Goal: Complete application form

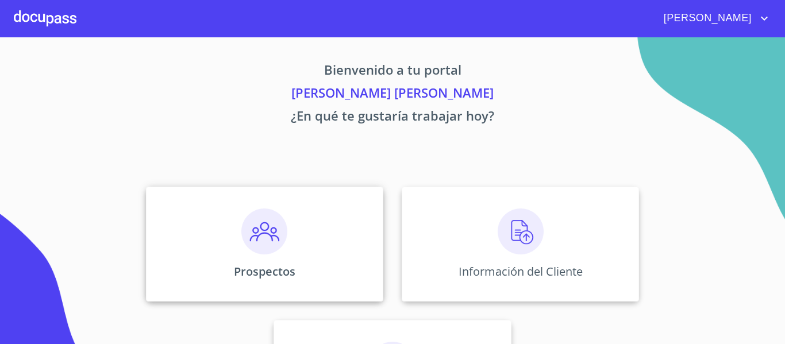
click at [314, 259] on div "Prospectos" at bounding box center [264, 244] width 237 height 115
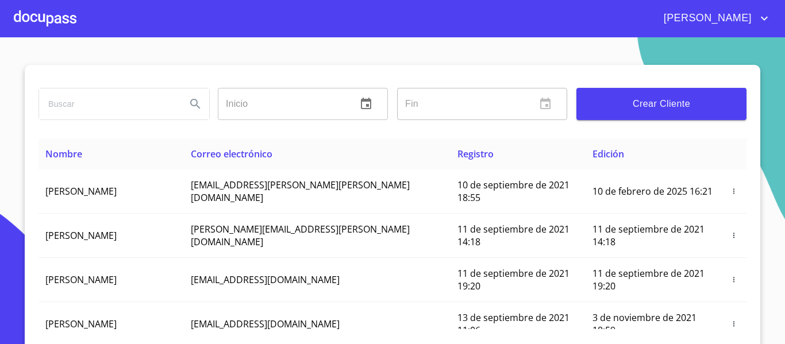
click at [651, 107] on span "Crear Cliente" at bounding box center [662, 104] width 152 height 16
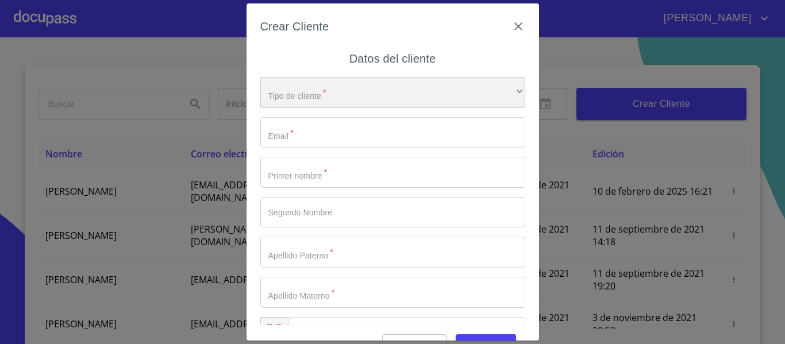
click at [417, 87] on div "​" at bounding box center [392, 92] width 265 height 31
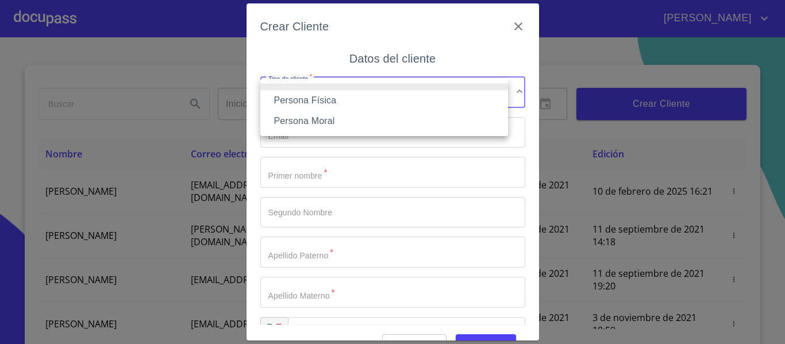
click at [375, 99] on li "Persona Física" at bounding box center [384, 100] width 248 height 21
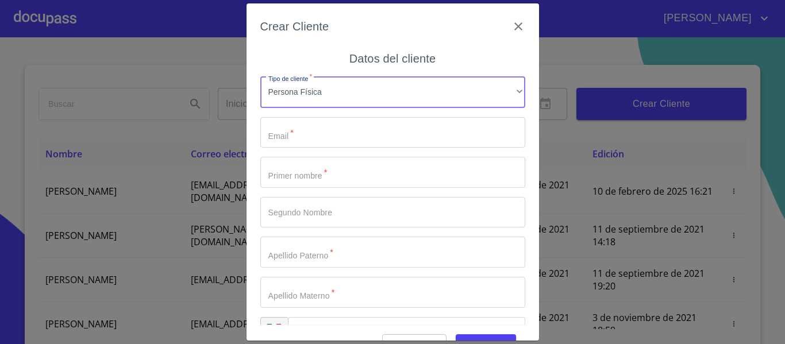
click at [355, 136] on input "Tipo de cliente   *" at bounding box center [392, 132] width 265 height 31
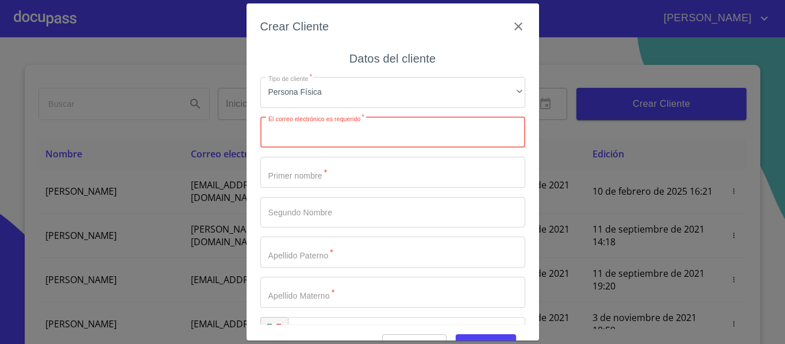
click at [348, 134] on input "Tipo de cliente   *" at bounding box center [392, 132] width 265 height 31
paste input "guslogogdl@gmail.com"
type input "guslogogdl@gmail.com"
click at [303, 179] on input "Tipo de cliente   *" at bounding box center [392, 172] width 265 height 31
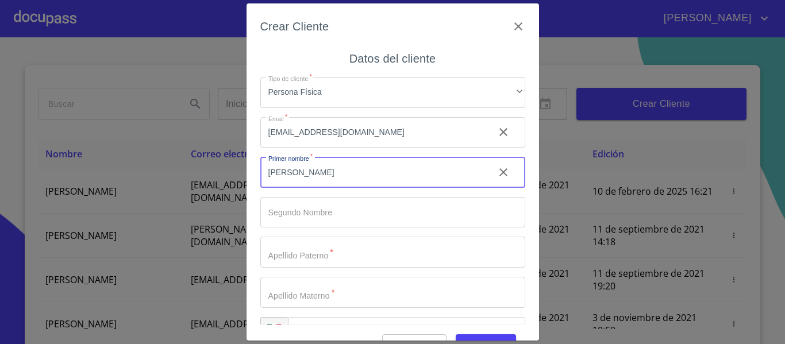
type input "[PERSON_NAME]"
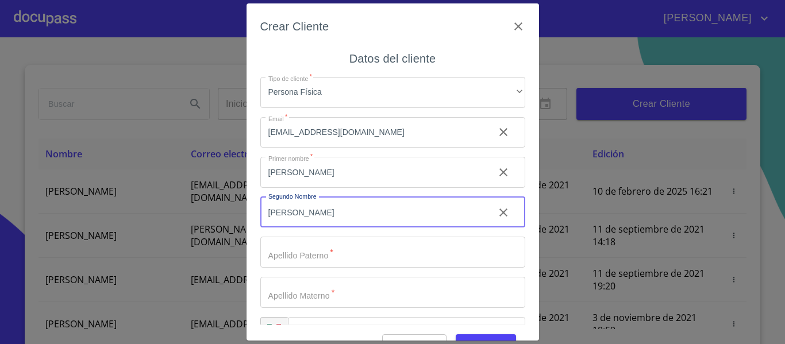
type input "[PERSON_NAME]"
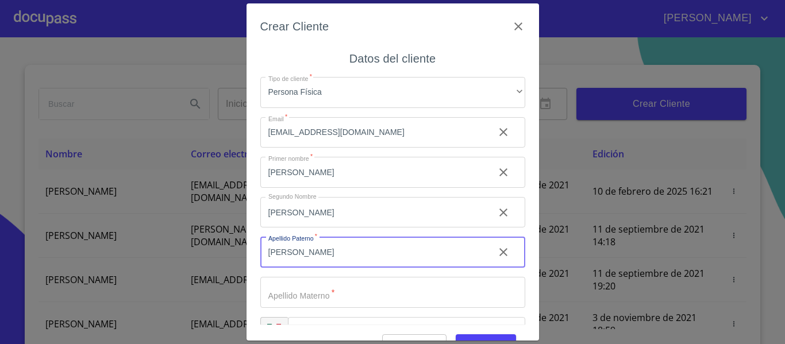
type input "[PERSON_NAME]"
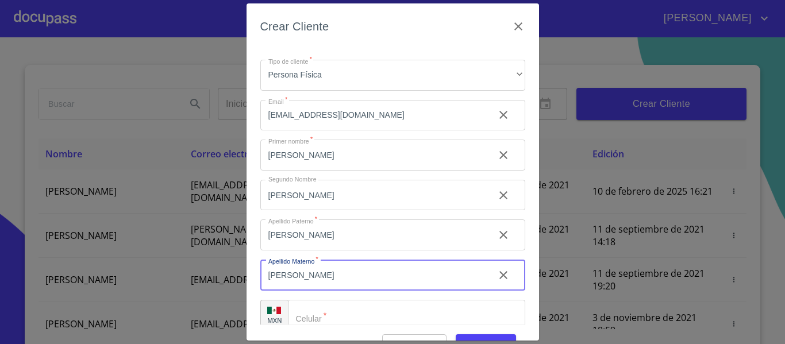
scroll to position [33, 0]
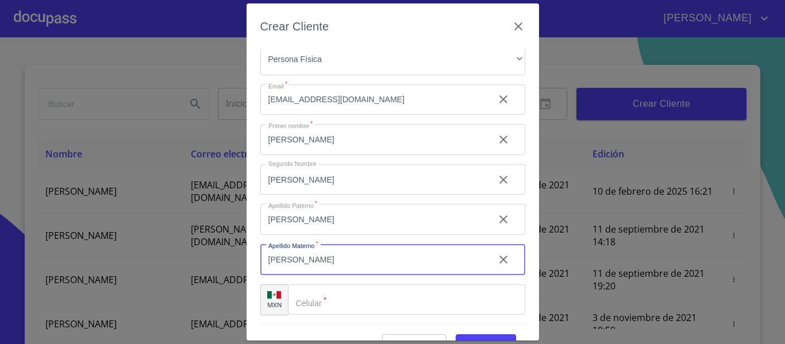
type input "[PERSON_NAME]"
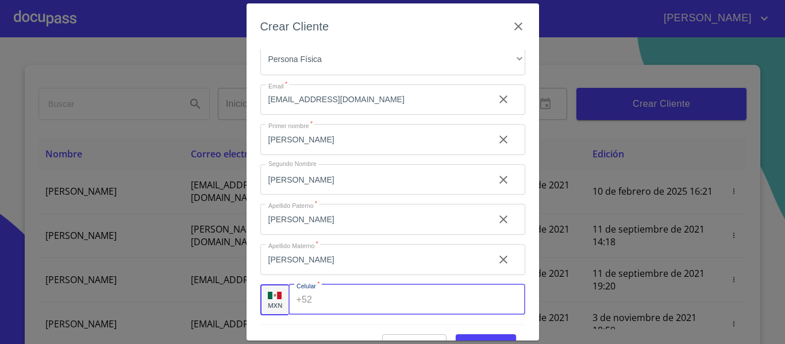
click at [346, 299] on input "Tipo de cliente   *" at bounding box center [421, 299] width 208 height 31
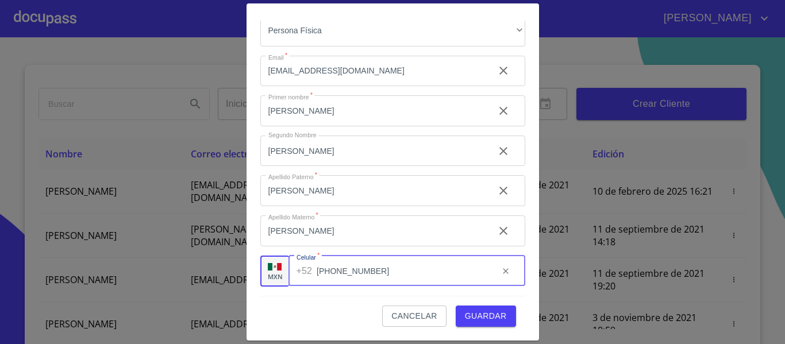
type input "[PHONE_NUMBER]"
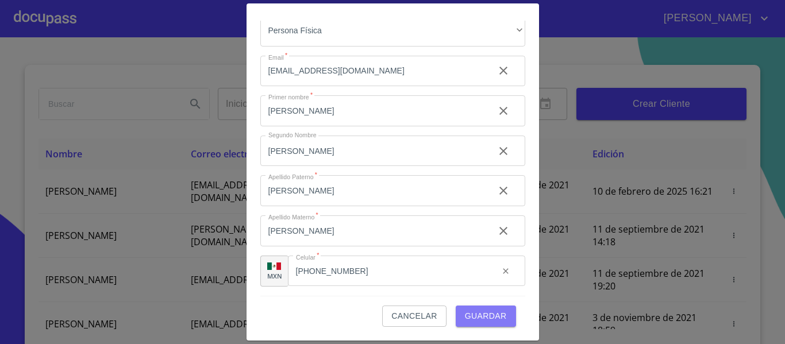
click at [472, 313] on span "Guardar" at bounding box center [486, 316] width 42 height 14
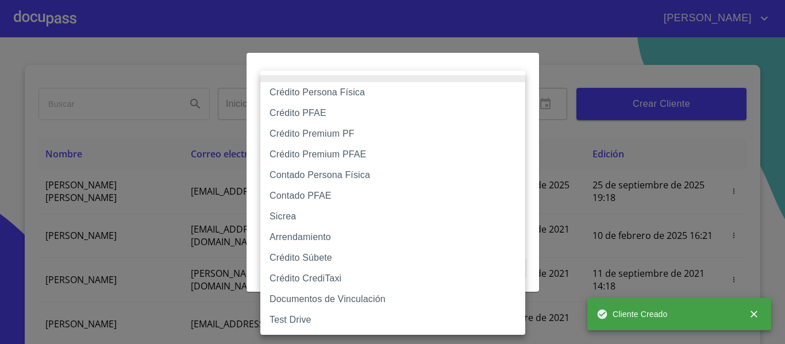
click at [376, 128] on body "ITZEL GUADALUPE Inicio ​ Fin ​ Crear Cliente Nombre Correo electrónico Registro…" at bounding box center [392, 172] width 785 height 344
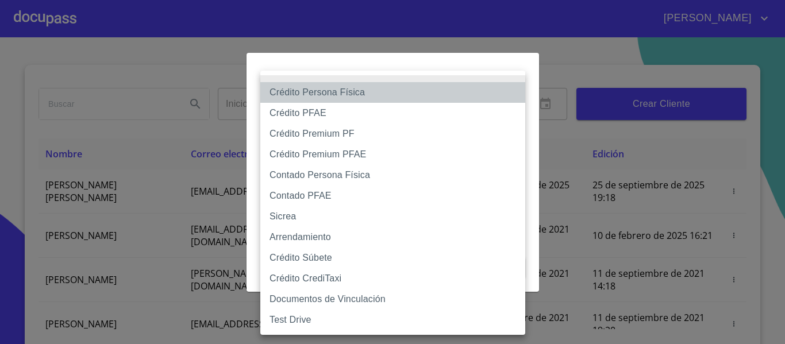
click at [338, 97] on li "Crédito Persona Física" at bounding box center [392, 92] width 265 height 21
type input "6009fb3c7d1714eb8809aa97"
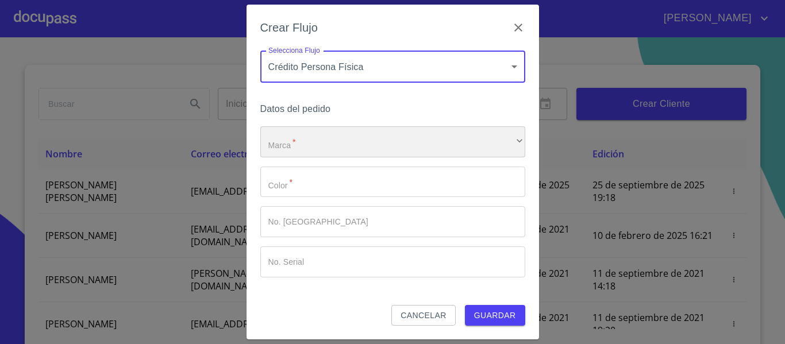
click at [330, 138] on div "​" at bounding box center [392, 141] width 265 height 31
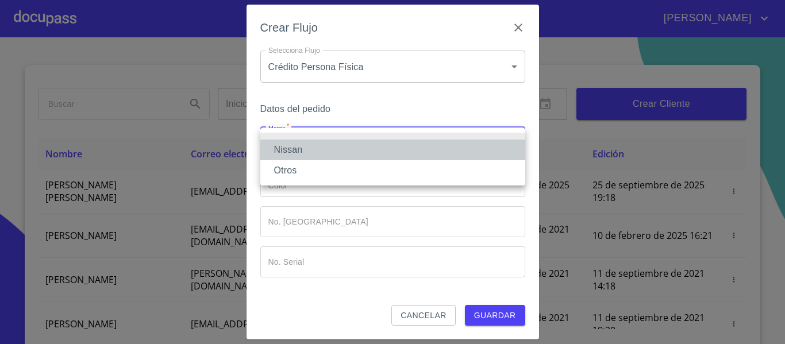
click at [325, 145] on li "Nissan" at bounding box center [392, 150] width 265 height 21
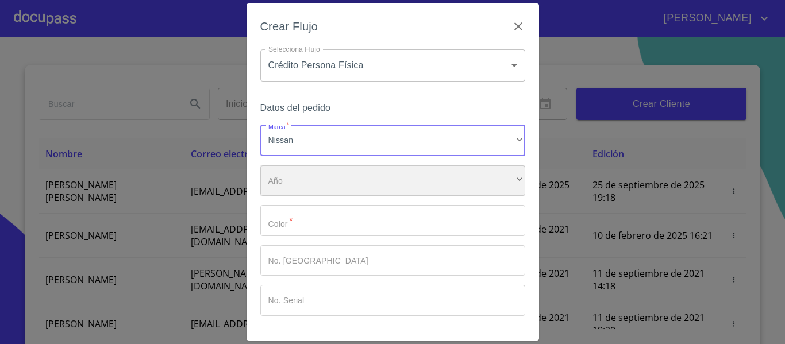
click at [309, 178] on div "​" at bounding box center [392, 180] width 265 height 31
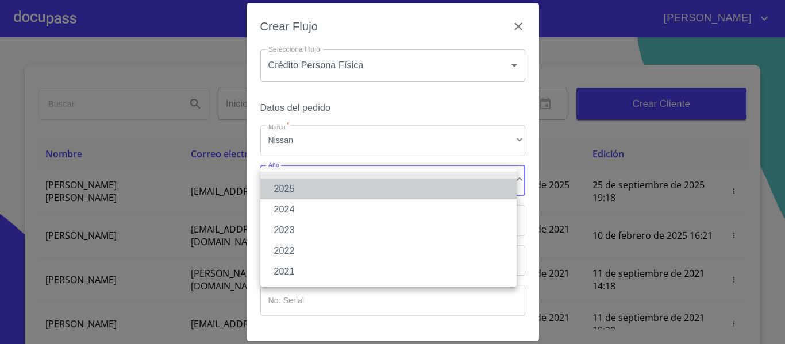
click at [297, 195] on li "2025" at bounding box center [388, 189] width 256 height 21
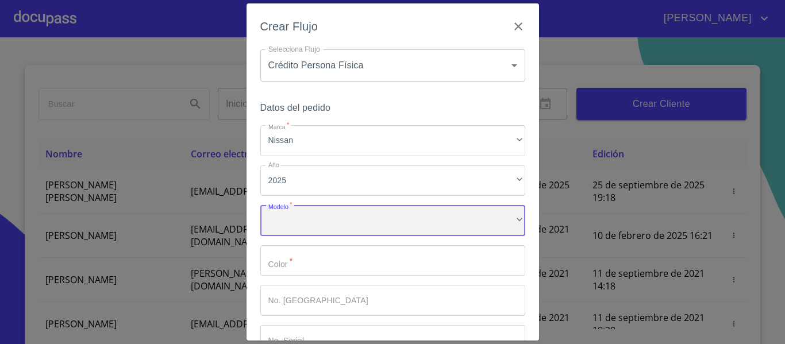
click at [298, 222] on div "​" at bounding box center [392, 220] width 265 height 31
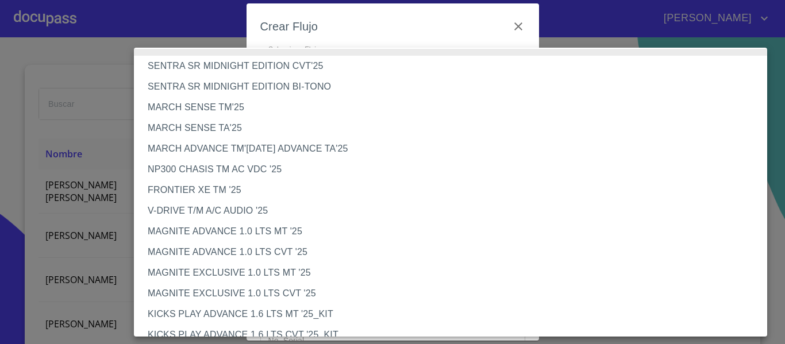
scroll to position [0, 0]
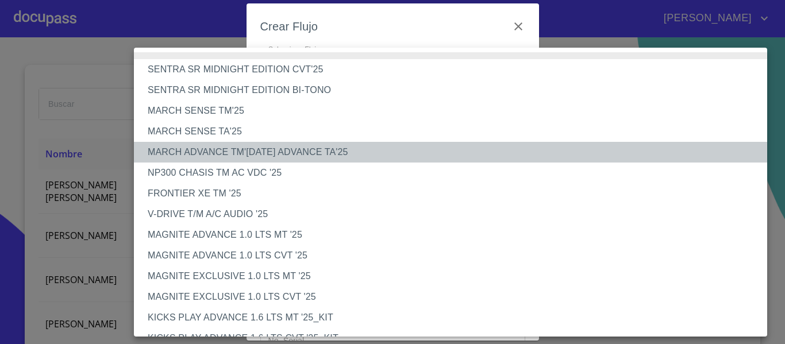
click at [243, 149] on li "MARCH ADVANCE TM'25 MARCH ADVANCE TA'25" at bounding box center [455, 152] width 642 height 21
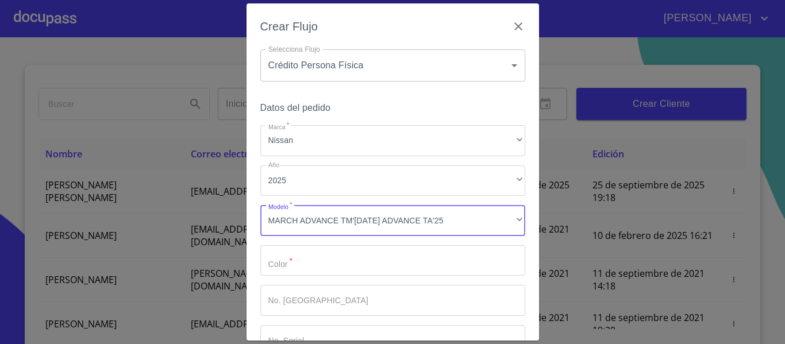
click at [452, 264] on input "Marca   *" at bounding box center [392, 260] width 265 height 31
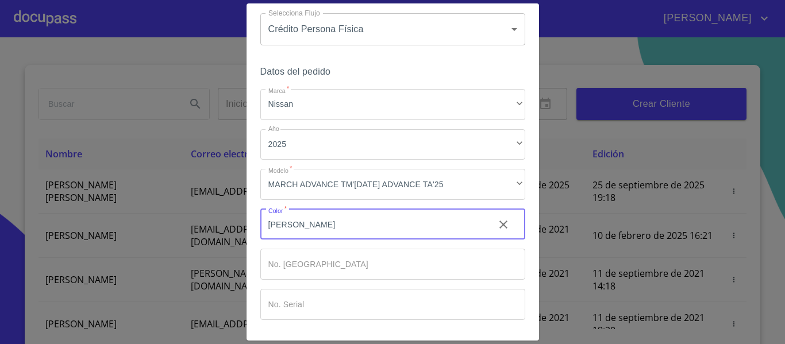
scroll to position [78, 0]
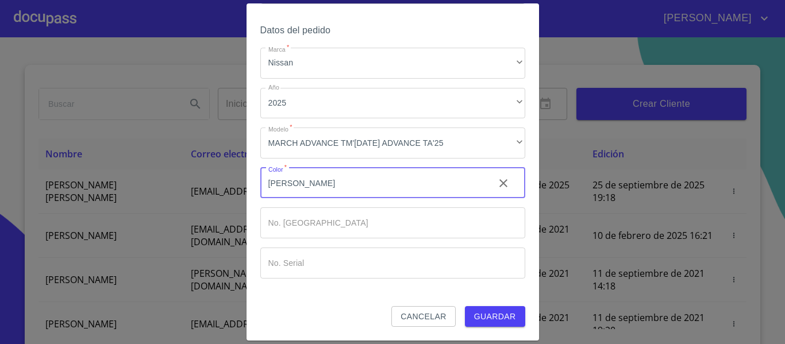
type input "[PERSON_NAME]"
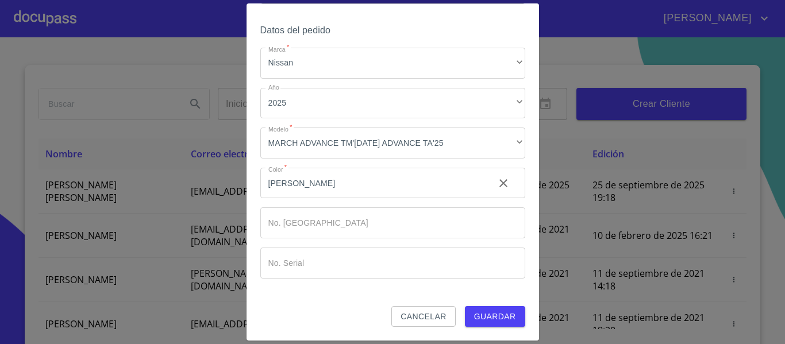
click at [505, 328] on div "Crear Flujo Selecciona Flujo Crédito Persona Física 6009fb3c7d1714eb8809aa97 Se…" at bounding box center [393, 171] width 292 height 337
click at [501, 318] on span "Guardar" at bounding box center [495, 317] width 42 height 14
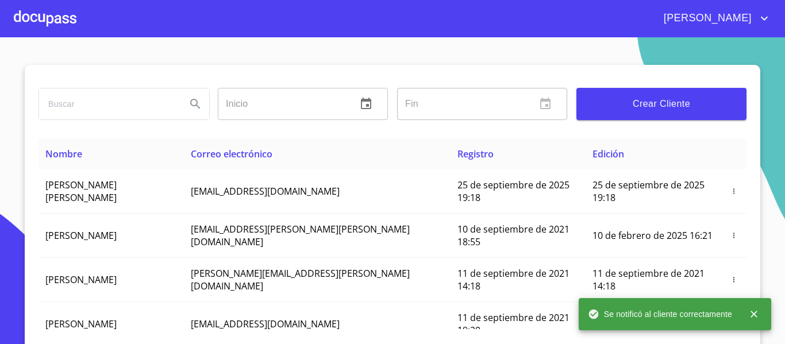
click at [50, 16] on div at bounding box center [45, 18] width 63 height 37
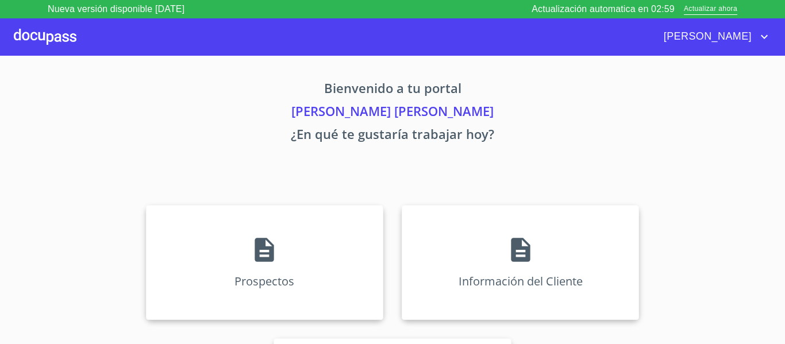
click at [504, 199] on div "Prospectos Información del Cliente Asignación de Ventas" at bounding box center [392, 329] width 713 height 267
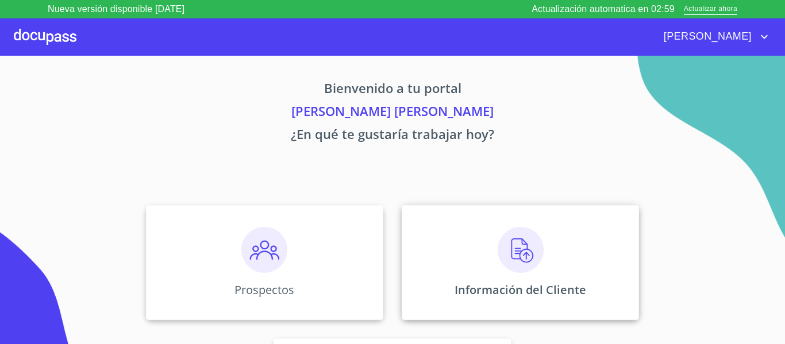
click at [502, 229] on img at bounding box center [521, 250] width 46 height 46
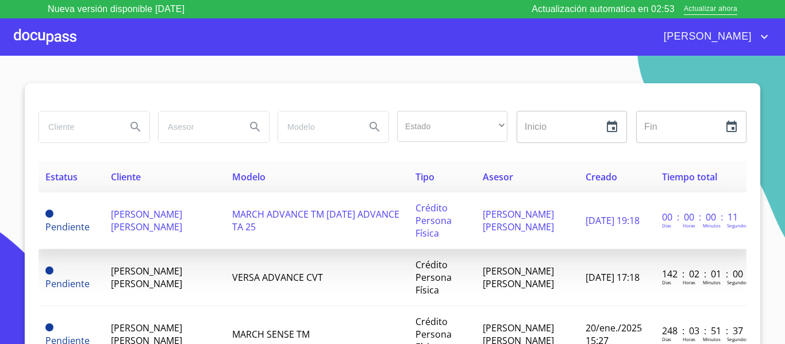
click at [182, 214] on span "[PERSON_NAME] [PERSON_NAME]" at bounding box center [146, 220] width 71 height 25
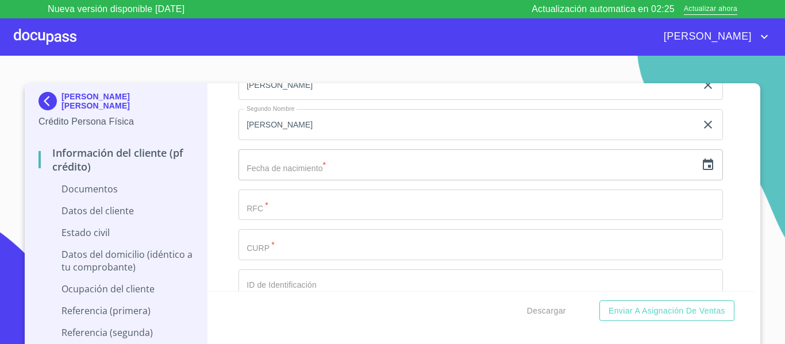
scroll to position [1552, 0]
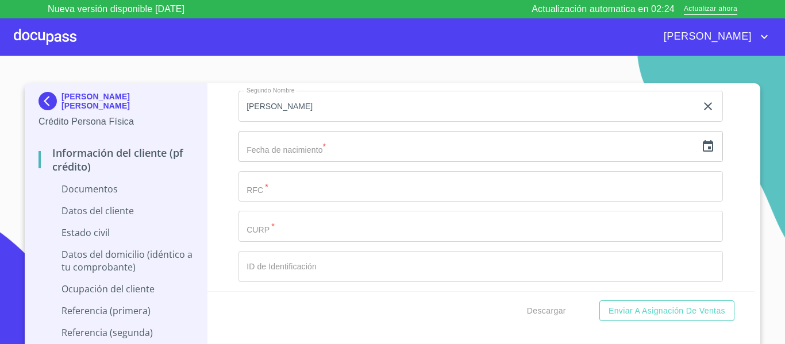
click at [343, 151] on input "text" at bounding box center [467, 146] width 458 height 31
click at [703, 148] on icon "button" at bounding box center [708, 145] width 10 height 11
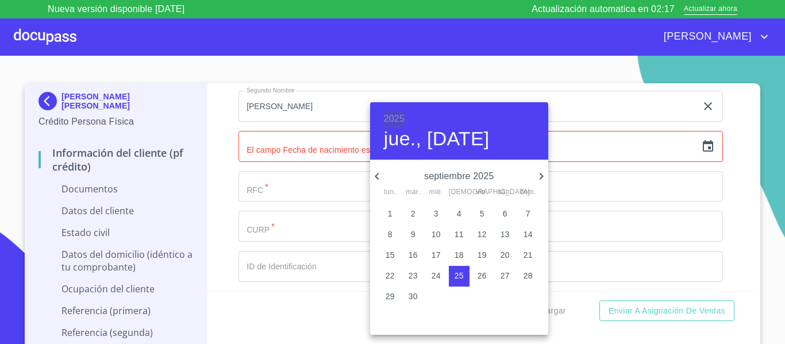
click at [386, 116] on h6 "2025" at bounding box center [394, 119] width 21 height 16
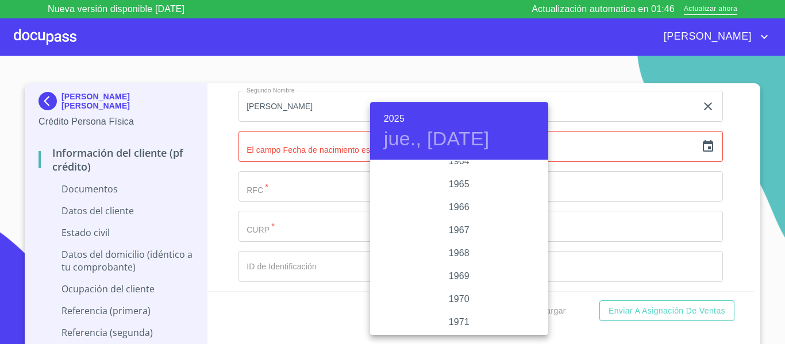
scroll to position [850, 0]
click at [460, 171] on div "1962" at bounding box center [459, 172] width 178 height 23
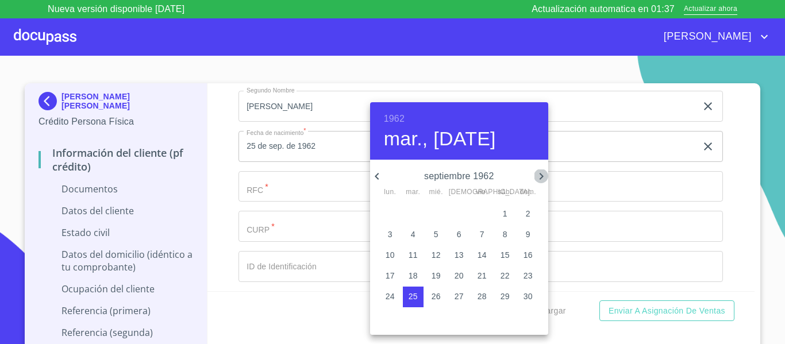
click at [538, 181] on icon "button" at bounding box center [541, 177] width 14 height 14
click at [522, 235] on span "11" at bounding box center [528, 234] width 21 height 11
type input "11 de nov. de 1962"
click at [201, 163] on div at bounding box center [392, 172] width 785 height 344
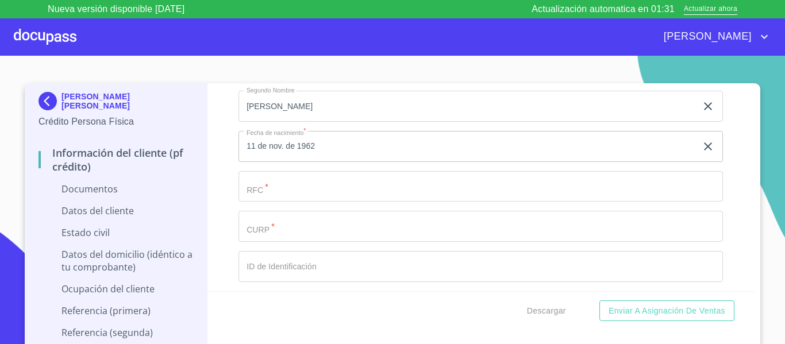
click at [291, 197] on input "Documento de identificación.   *" at bounding box center [480, 186] width 484 height 31
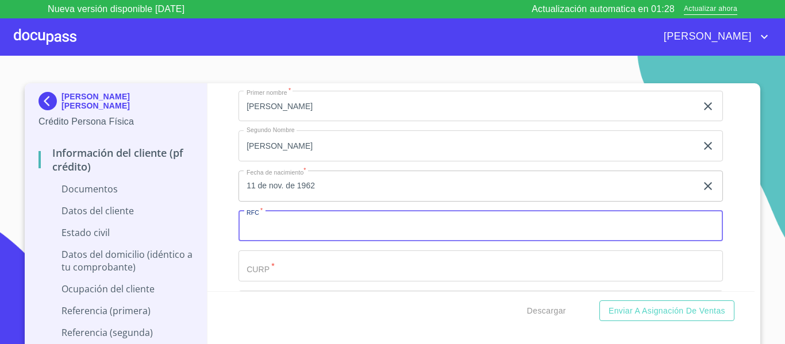
scroll to position [1494, 0]
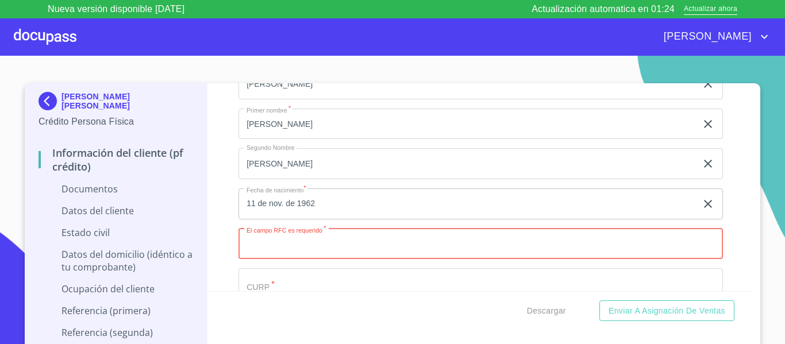
paste input "LOGG621111"
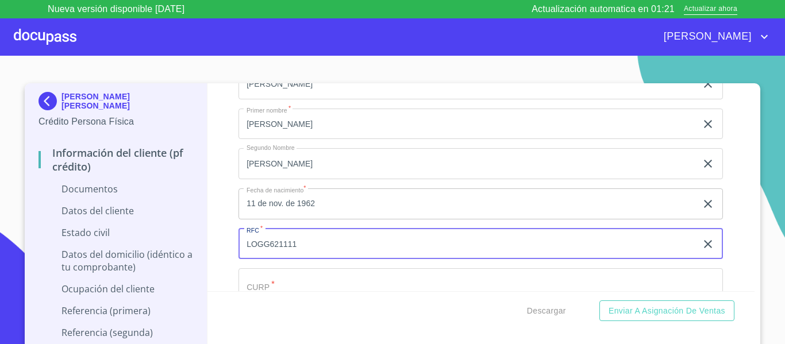
paste input "GE1"
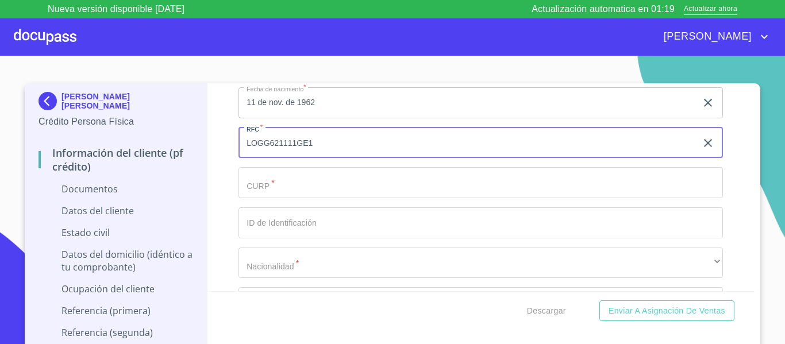
scroll to position [1609, 0]
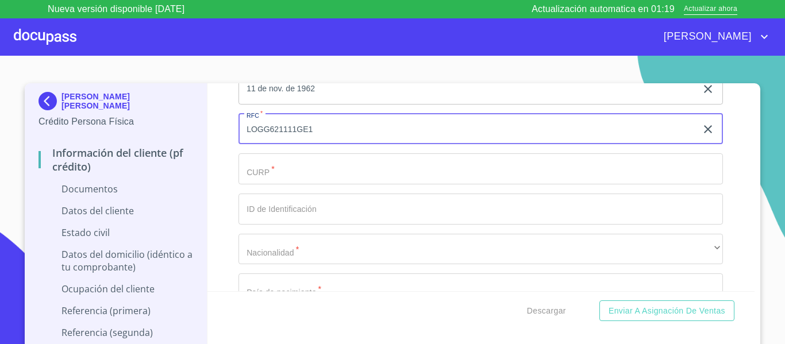
type input "LOGG621111GE1"
click at [287, 159] on input "Documento de identificación.   *" at bounding box center [480, 168] width 484 height 31
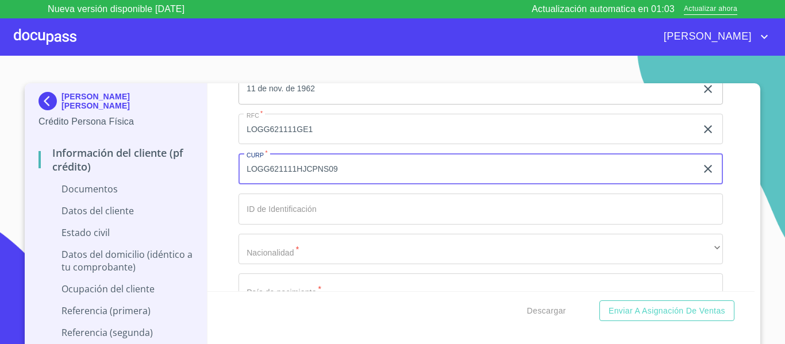
type input "LOGG621111HJCPNS09"
click at [307, 209] on input "Documento de identificación.   *" at bounding box center [480, 209] width 484 height 31
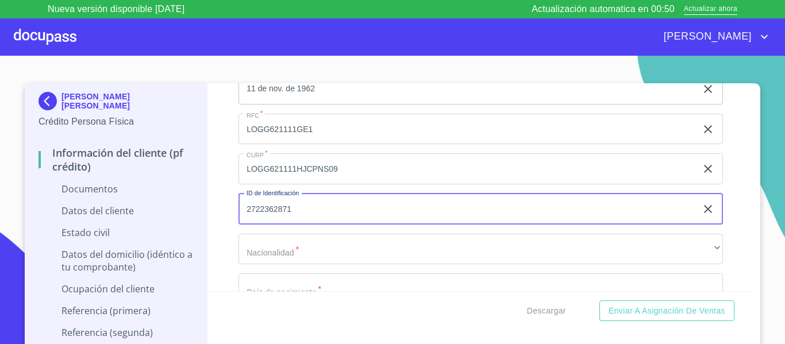
type input "2722362871"
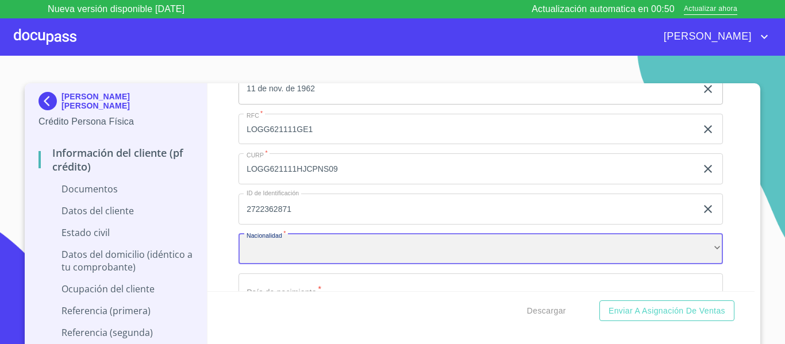
click at [297, 254] on div "​" at bounding box center [480, 249] width 484 height 31
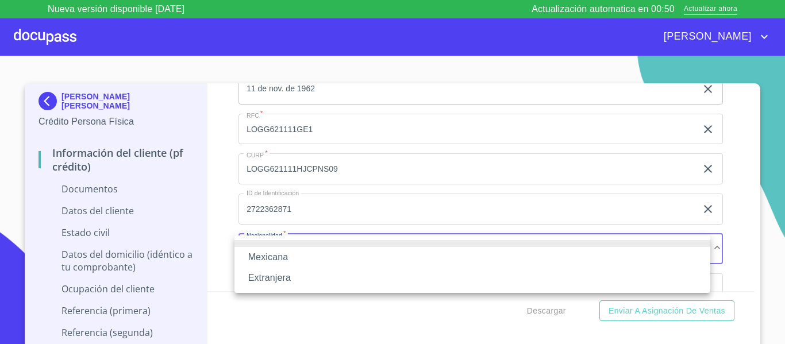
click at [297, 252] on li "Mexicana" at bounding box center [472, 257] width 476 height 21
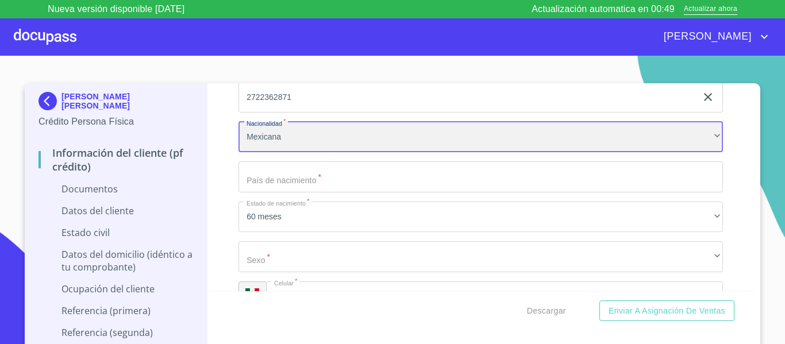
scroll to position [1724, 0]
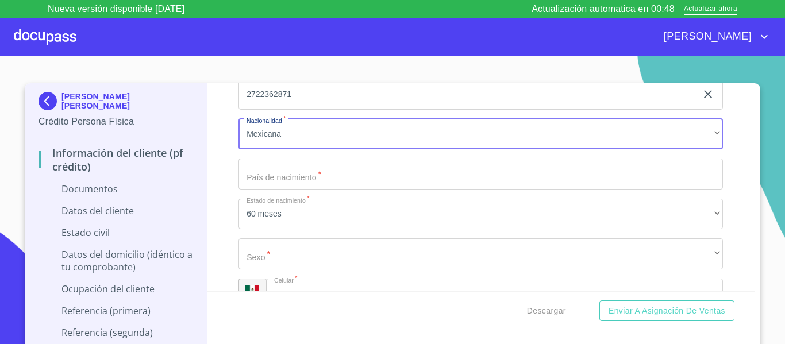
click at [310, 161] on input "Documento de identificación.   *" at bounding box center [480, 174] width 484 height 31
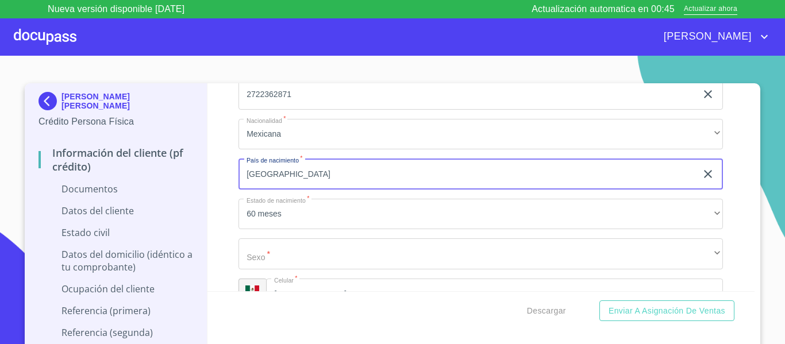
type input "[GEOGRAPHIC_DATA]"
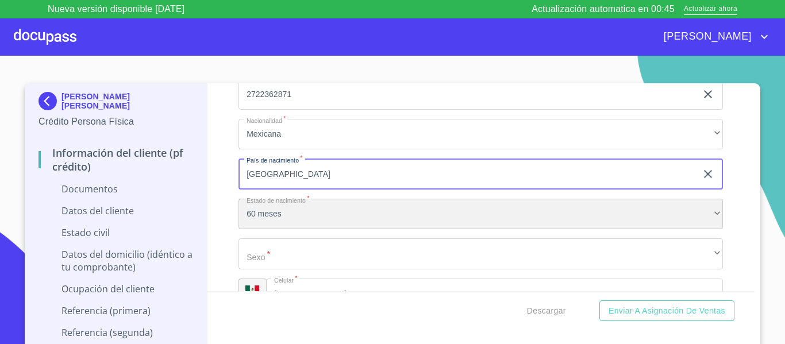
click at [272, 216] on div "60 meses" at bounding box center [480, 214] width 484 height 31
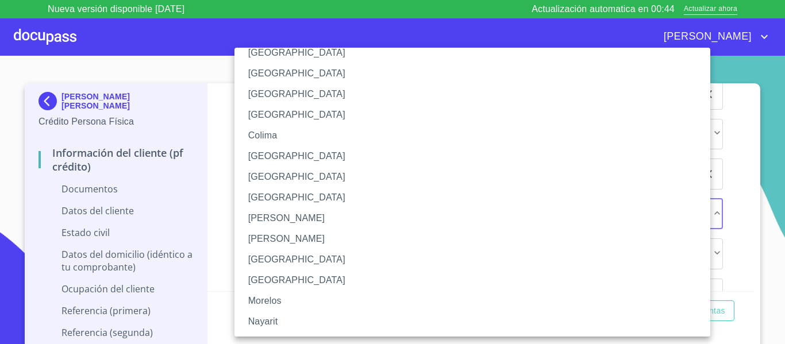
scroll to position [115, 0]
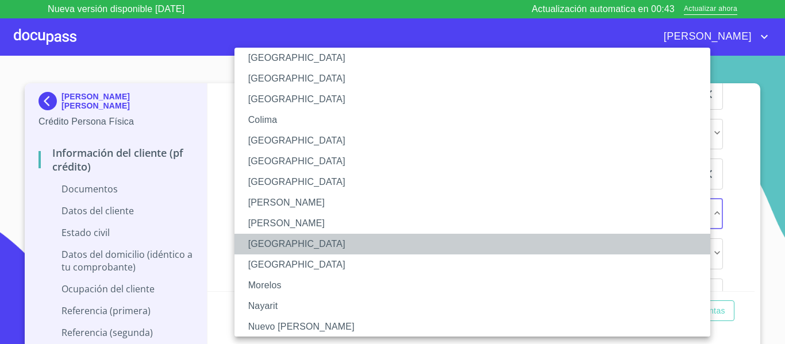
click at [284, 243] on li "[GEOGRAPHIC_DATA]" at bounding box center [476, 244] width 484 height 21
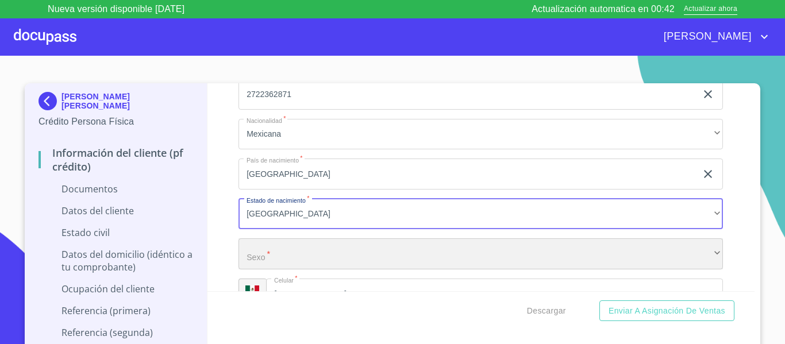
click at [271, 248] on div "​" at bounding box center [480, 253] width 484 height 31
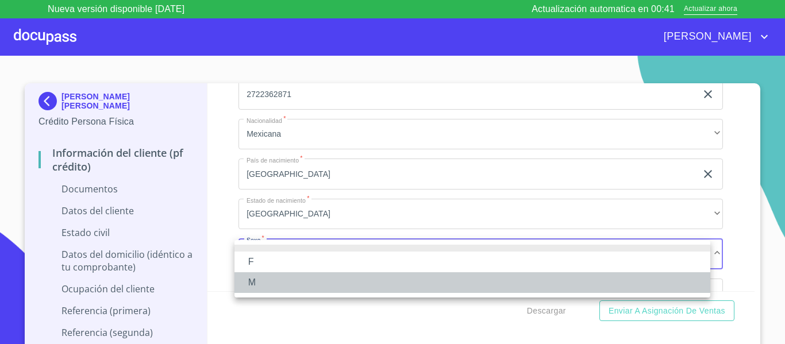
click at [256, 283] on li "M" at bounding box center [472, 282] width 476 height 21
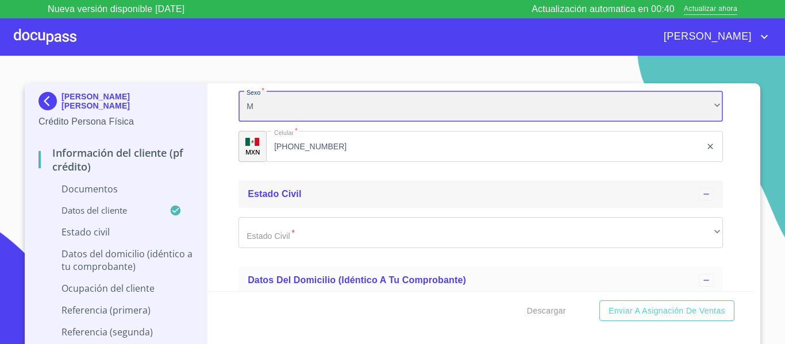
scroll to position [1896, 0]
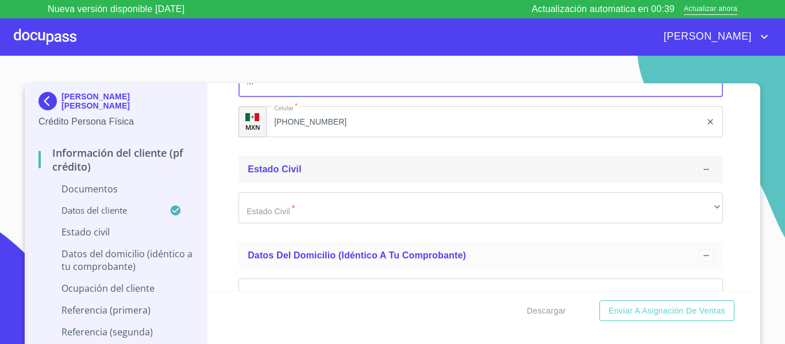
click at [321, 173] on div "Estado Civil" at bounding box center [473, 170] width 451 height 14
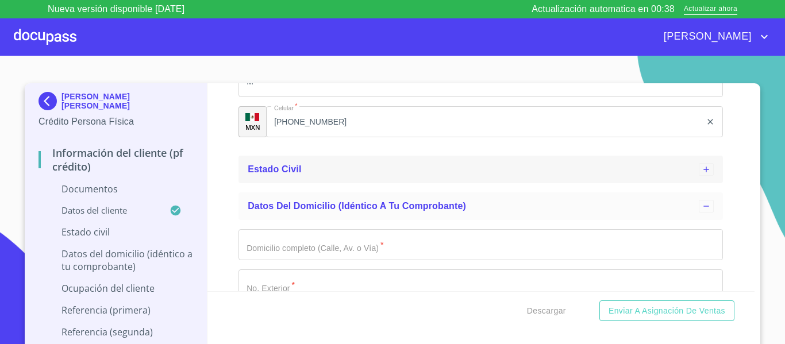
click at [321, 173] on div "Estado Civil" at bounding box center [473, 170] width 451 height 14
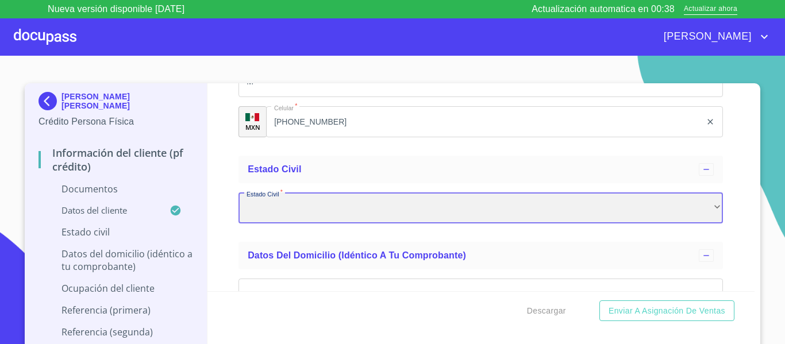
click at [275, 210] on div "​" at bounding box center [480, 208] width 484 height 31
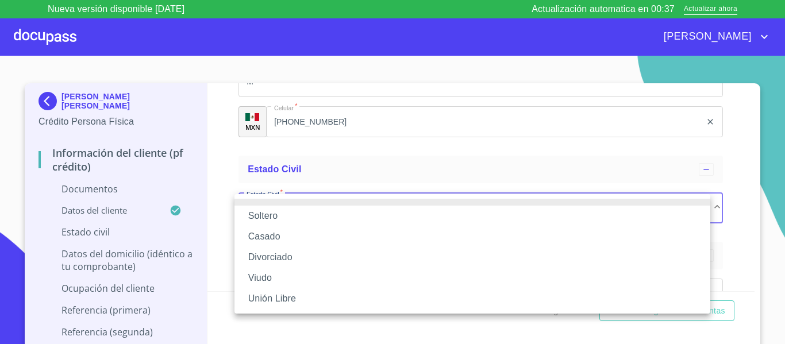
click at [270, 216] on li "Soltero" at bounding box center [472, 216] width 476 height 21
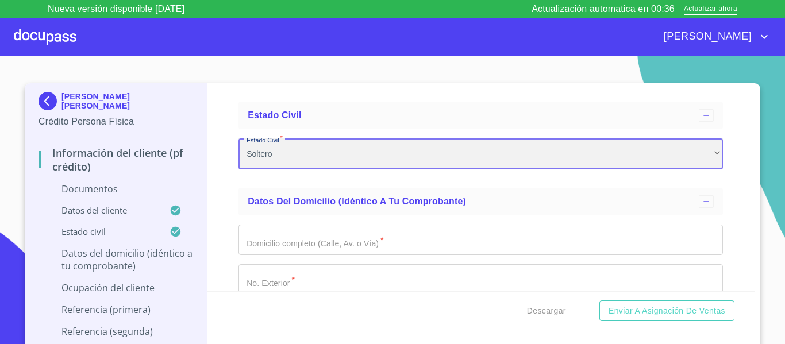
scroll to position [2069, 0]
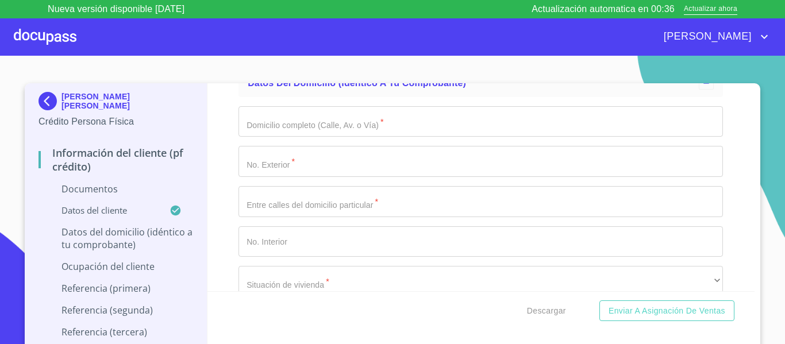
click at [321, 128] on input "Documento de identificación.   *" at bounding box center [480, 121] width 484 height 31
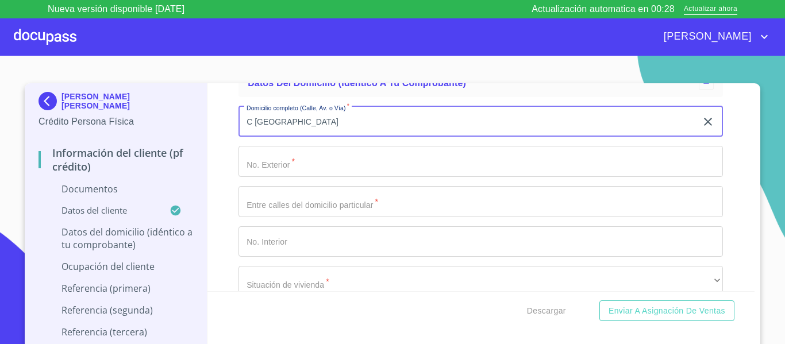
type input "C [GEOGRAPHIC_DATA]"
click at [315, 164] on input "Documento de identificación.   *" at bounding box center [480, 161] width 484 height 31
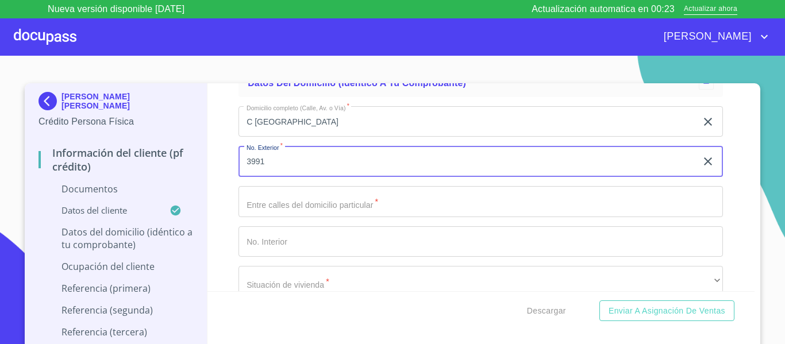
type input "3991"
click at [255, 202] on input "Documento de identificación.   *" at bounding box center [480, 201] width 484 height 31
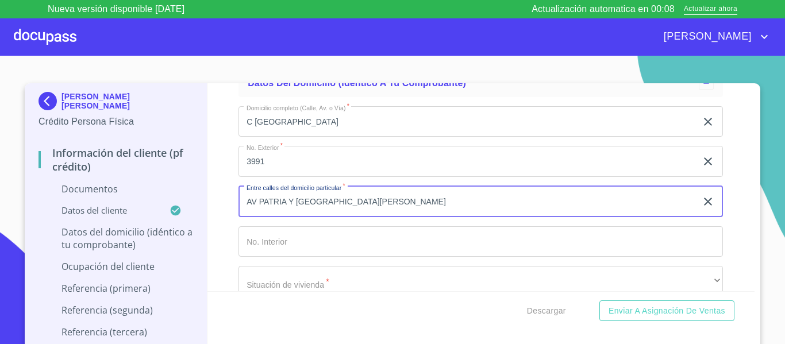
type input "AV PATRIA Y [GEOGRAPHIC_DATA][PERSON_NAME]"
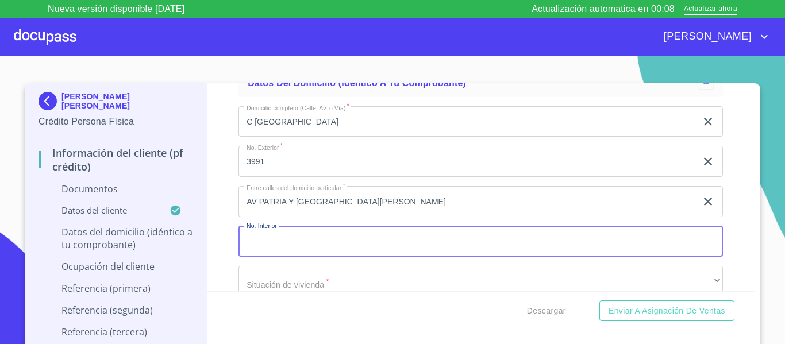
click at [397, 232] on input "Documento de identificación.   *" at bounding box center [480, 241] width 484 height 31
click at [317, 238] on input "A" at bounding box center [467, 241] width 458 height 31
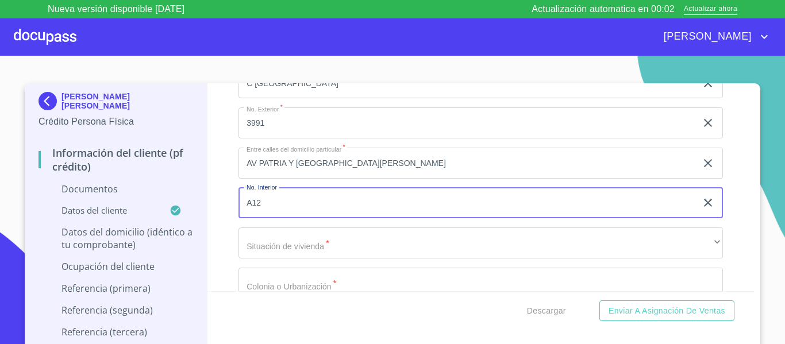
scroll to position [2184, 0]
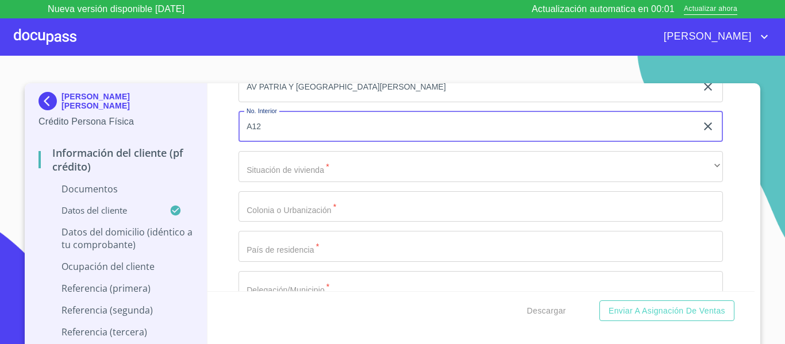
type input "A12"
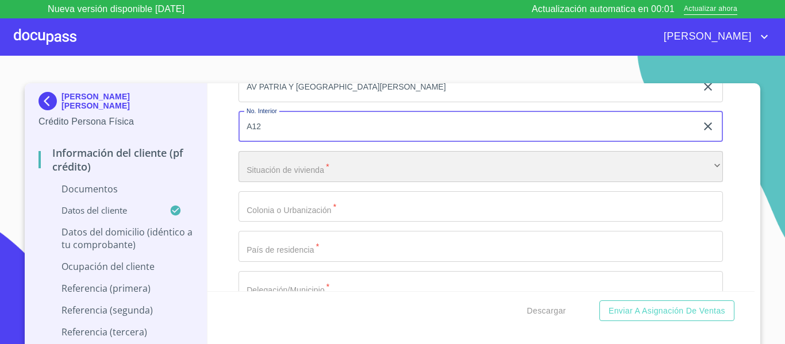
click at [316, 167] on div "​" at bounding box center [480, 166] width 484 height 31
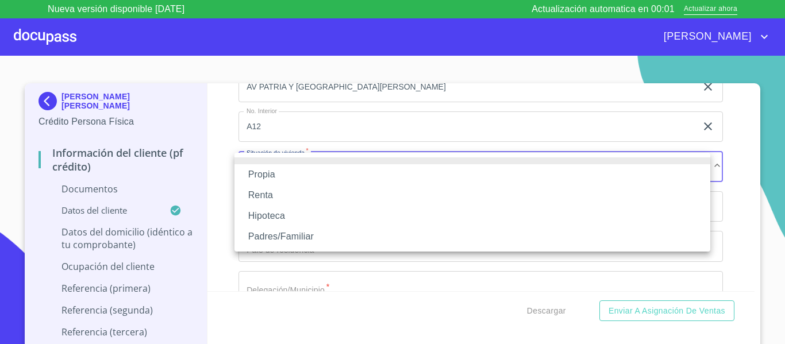
click at [313, 169] on li "Propia" at bounding box center [472, 174] width 476 height 21
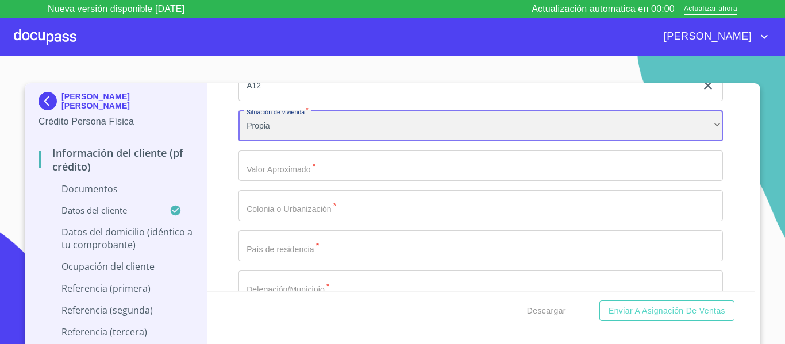
scroll to position [2241, 0]
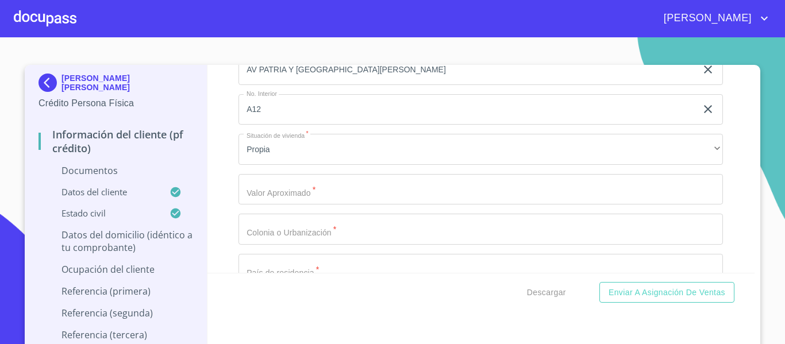
scroll to position [2184, 0]
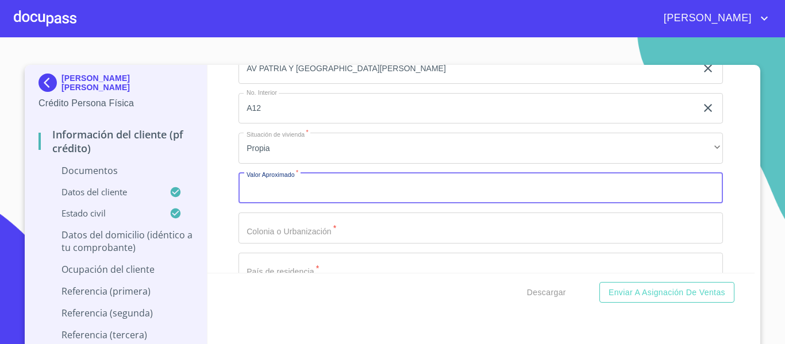
click at [263, 188] on input "Documento de identificación.   *" at bounding box center [480, 188] width 484 height 31
type input "$2,000,000"
click at [258, 232] on input "Documento de identificación.   *" at bounding box center [480, 228] width 484 height 31
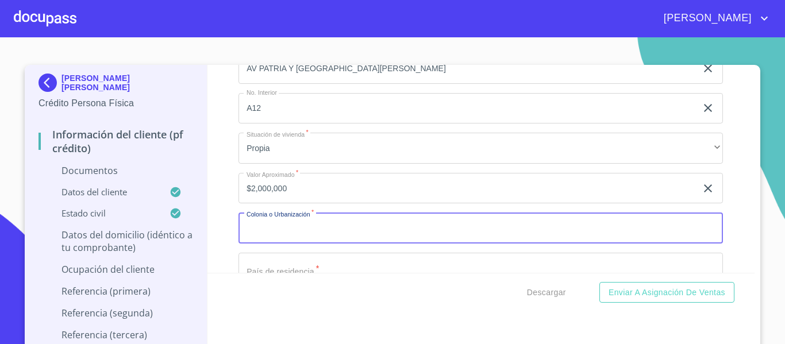
scroll to position [2241, 0]
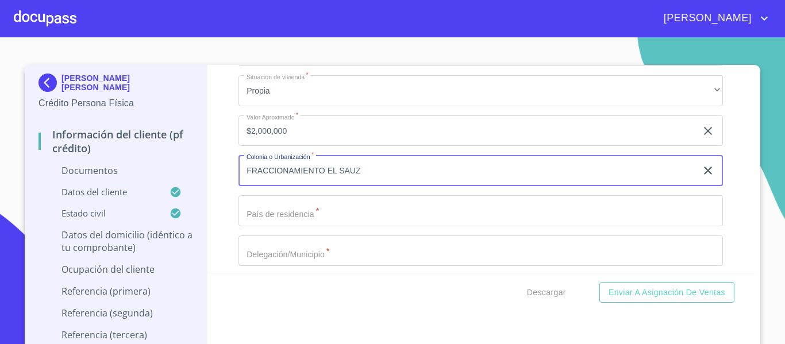
type input "FRACCIONAMIENTO EL SAUZ"
click at [268, 221] on input "Documento de identificación.   *" at bounding box center [480, 210] width 484 height 31
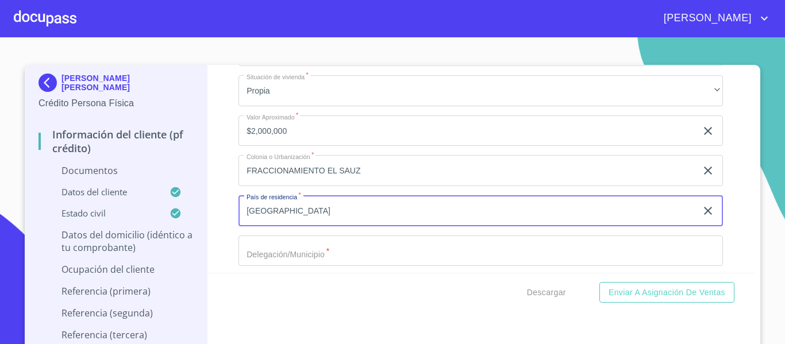
type input "[GEOGRAPHIC_DATA]"
click at [225, 225] on div "Información del cliente (PF crédito) Documentos Documento de identificación.   …" at bounding box center [481, 169] width 548 height 208
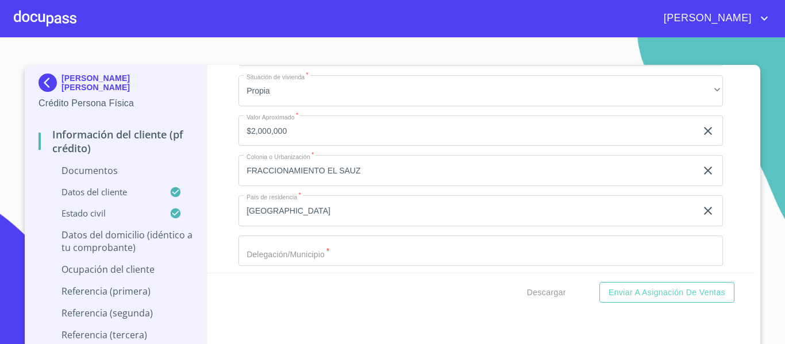
scroll to position [2299, 0]
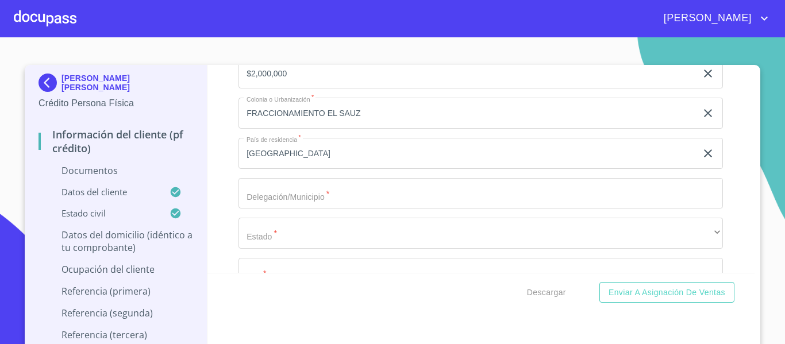
click at [300, 198] on input "Documento de identificación.   *" at bounding box center [480, 193] width 484 height 31
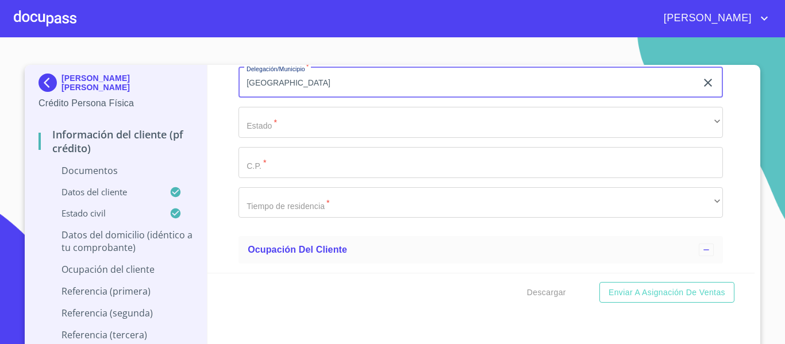
scroll to position [2413, 0]
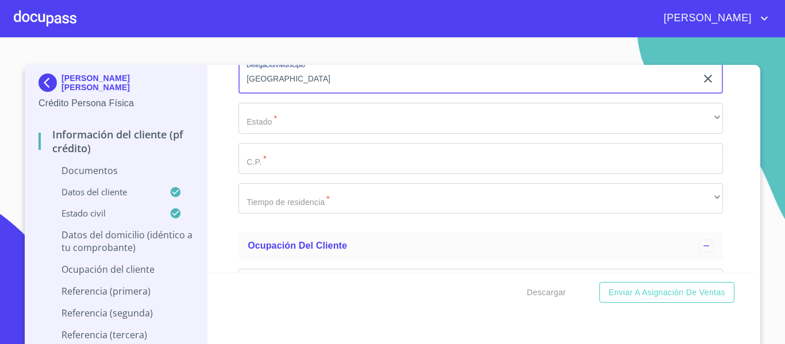
type input "[GEOGRAPHIC_DATA]"
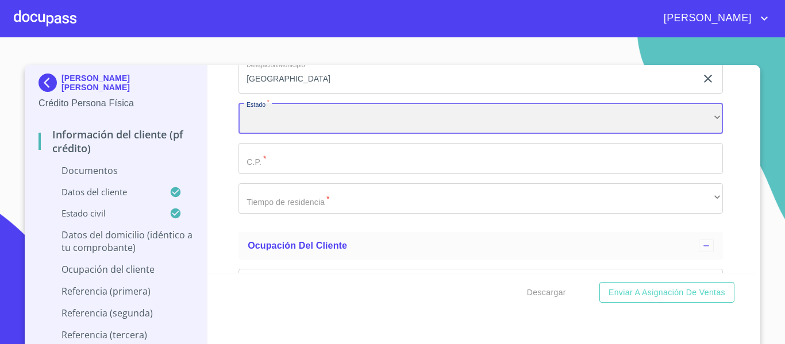
click at [294, 122] on div "​" at bounding box center [480, 118] width 484 height 31
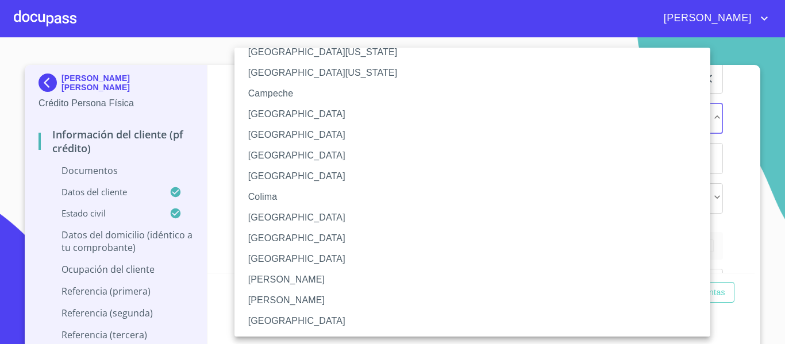
scroll to position [57, 0]
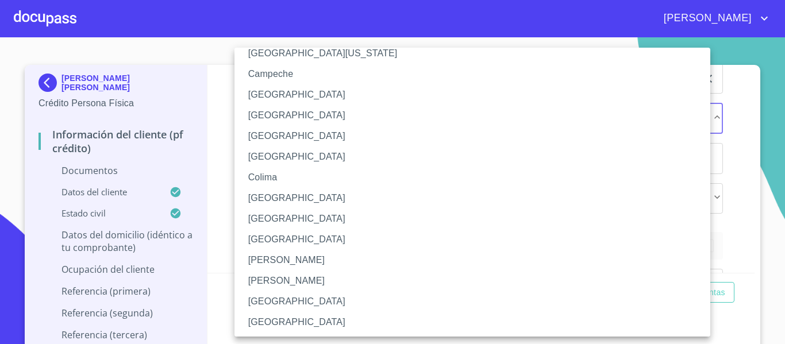
click at [290, 294] on li "[GEOGRAPHIC_DATA]" at bounding box center [476, 301] width 484 height 21
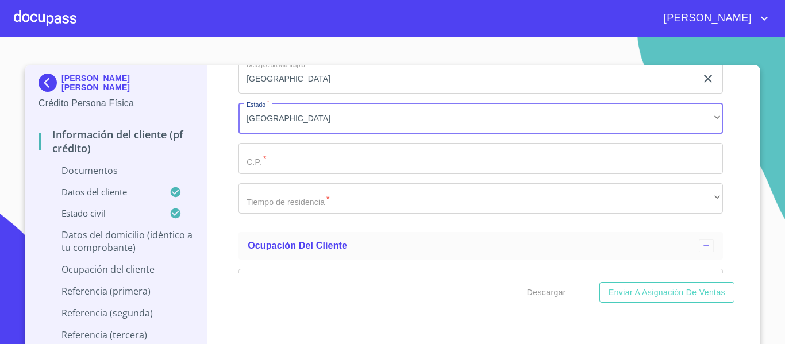
click at [298, 163] on input "Documento de identificación.   *" at bounding box center [480, 158] width 484 height 31
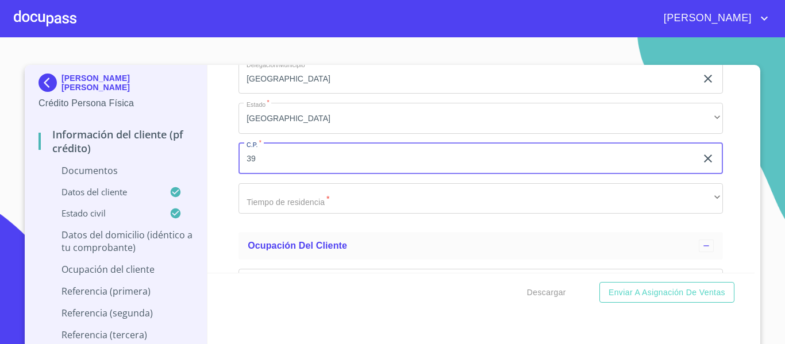
type input "3"
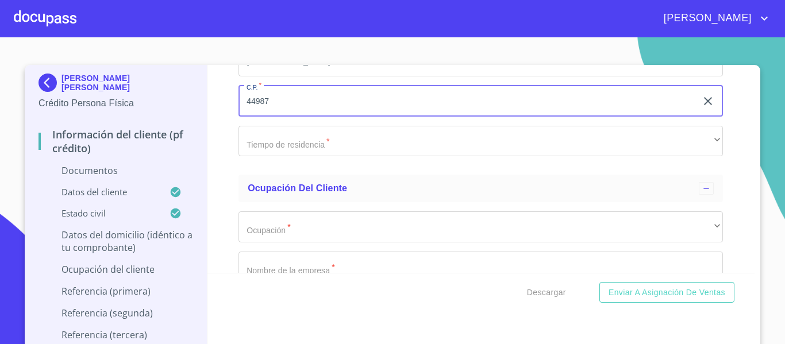
type input "44987"
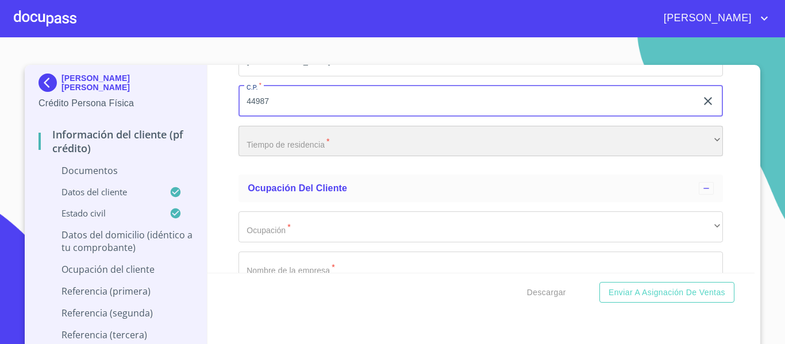
click at [316, 130] on div "​" at bounding box center [480, 141] width 484 height 31
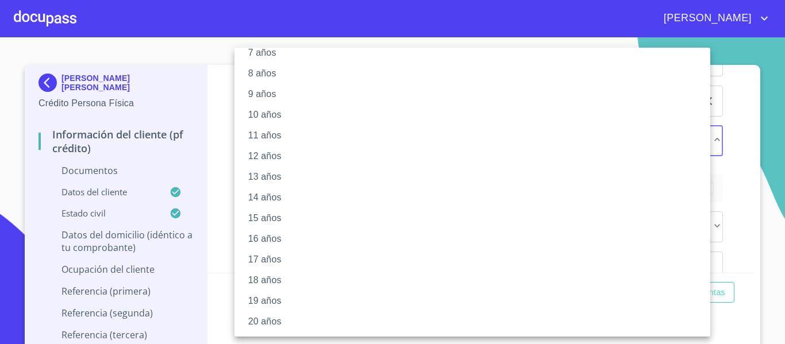
click at [281, 318] on li "20 años" at bounding box center [476, 321] width 484 height 21
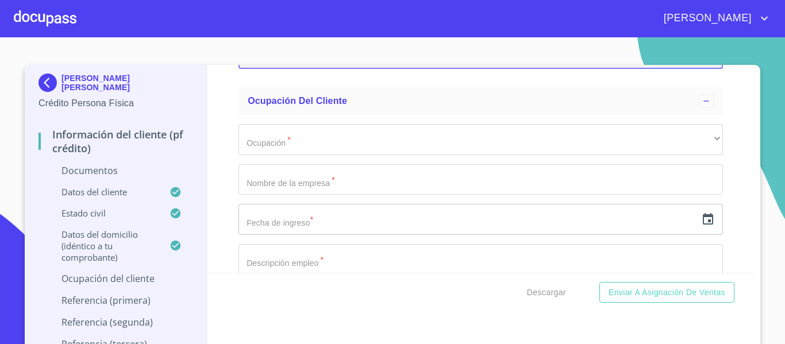
scroll to position [2586, 0]
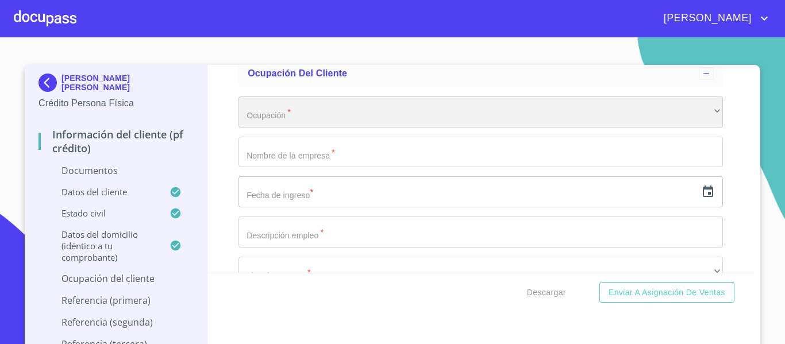
click at [263, 124] on div "​" at bounding box center [480, 112] width 484 height 31
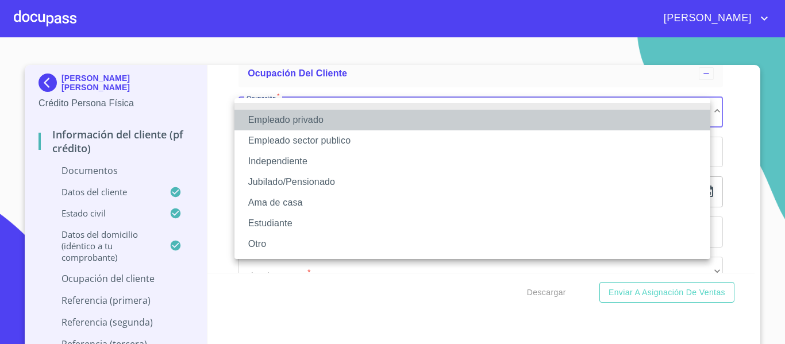
click at [263, 124] on li "Empleado privado" at bounding box center [472, 120] width 476 height 21
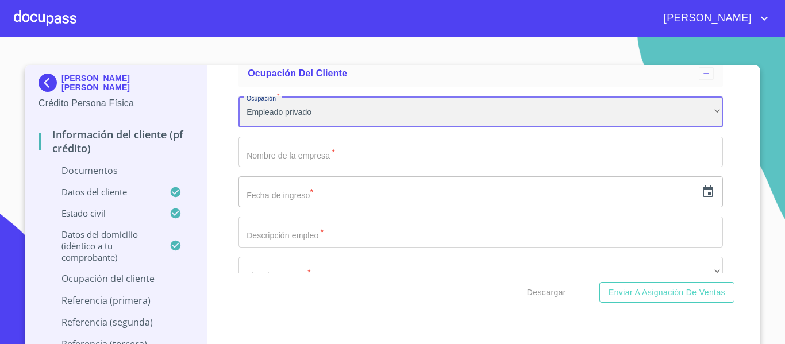
click at [252, 117] on div "Empleado privado" at bounding box center [480, 112] width 484 height 31
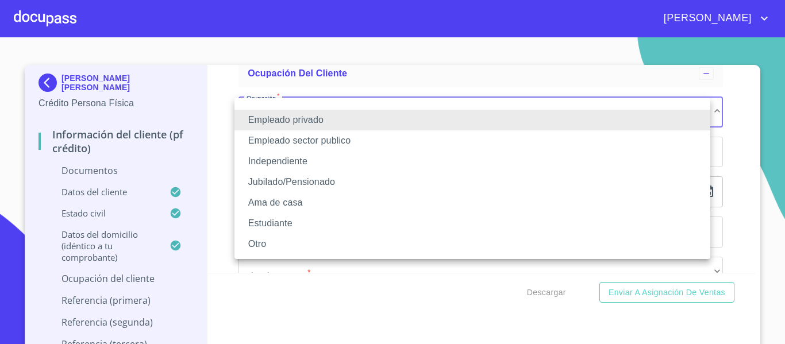
click at [406, 157] on li "Independiente" at bounding box center [472, 161] width 476 height 21
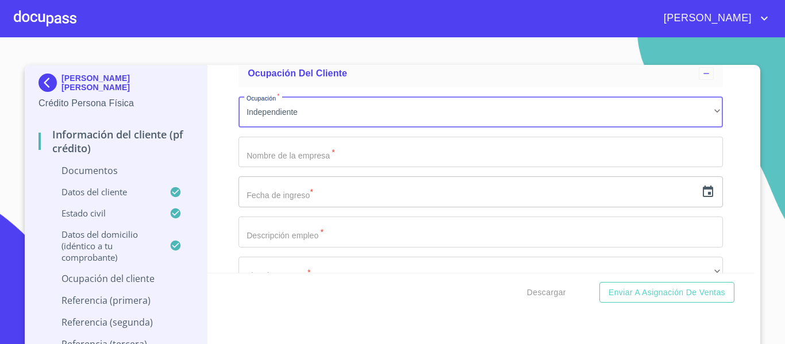
click at [305, 152] on input "Documento de identificación.   *" at bounding box center [480, 152] width 484 height 31
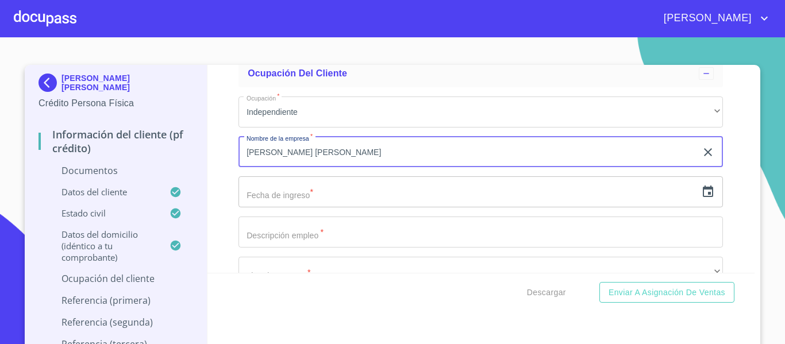
type input "[PERSON_NAME] [PERSON_NAME]"
click at [270, 192] on input "text" at bounding box center [467, 191] width 458 height 31
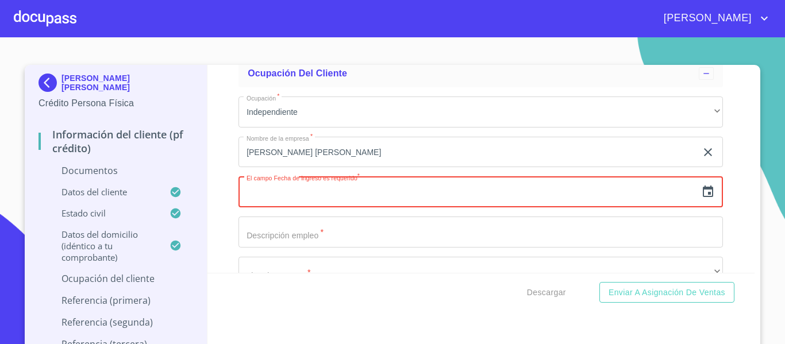
click at [701, 193] on icon "button" at bounding box center [708, 192] width 14 height 14
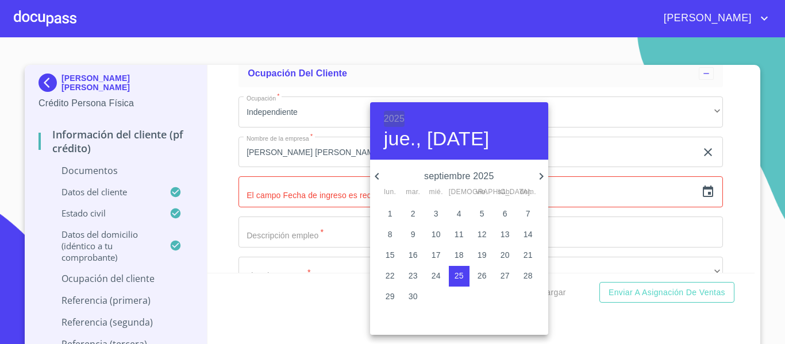
click at [392, 119] on h6 "2025" at bounding box center [394, 119] width 21 height 16
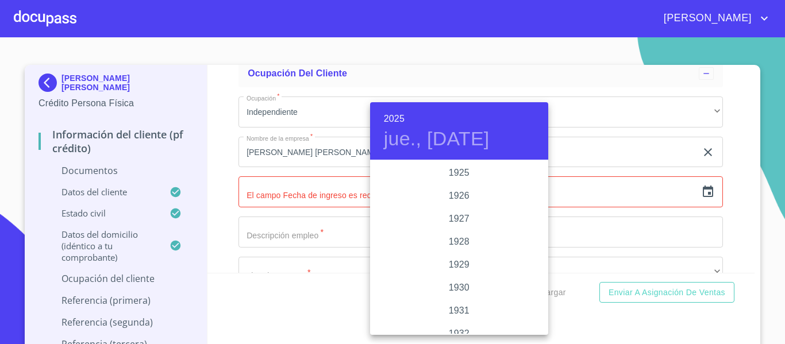
scroll to position [2230, 0]
click at [388, 128] on h4 "jue., [DATE]" at bounding box center [437, 139] width 106 height 24
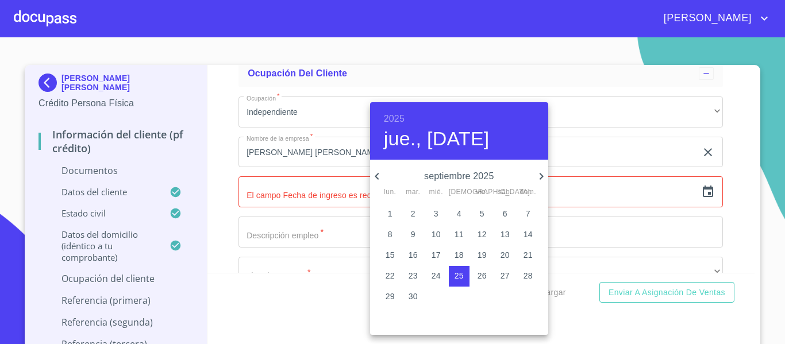
click at [398, 114] on h6 "2025" at bounding box center [394, 119] width 21 height 16
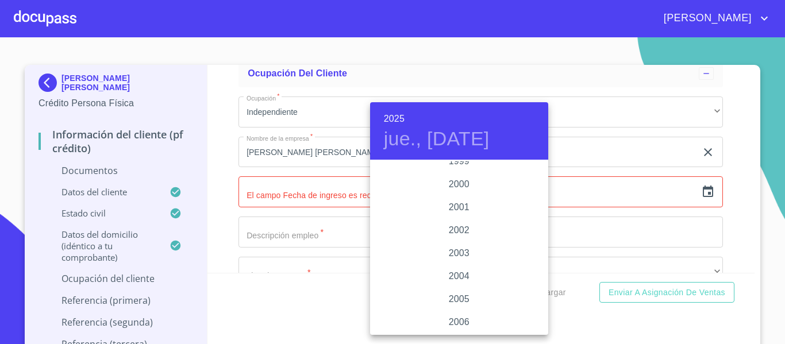
scroll to position [1655, 0]
click at [452, 287] on div "1925 1926 1927 1928 1929 1930 1931 1932 1933 1934 1935 1936 1937 1938 1939 1940…" at bounding box center [459, 247] width 178 height 172
click at [458, 231] on div "2012" at bounding box center [459, 230] width 178 height 23
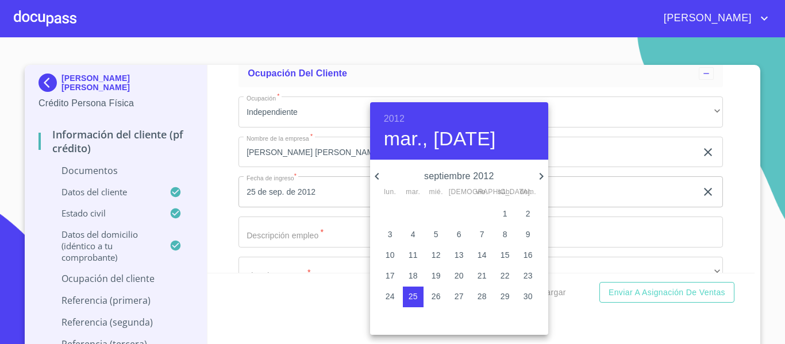
click at [538, 175] on icon "button" at bounding box center [541, 177] width 14 height 14
click at [527, 233] on p "11" at bounding box center [527, 234] width 9 height 11
type input "11 de nov. de 2012"
click at [225, 214] on div at bounding box center [392, 172] width 785 height 344
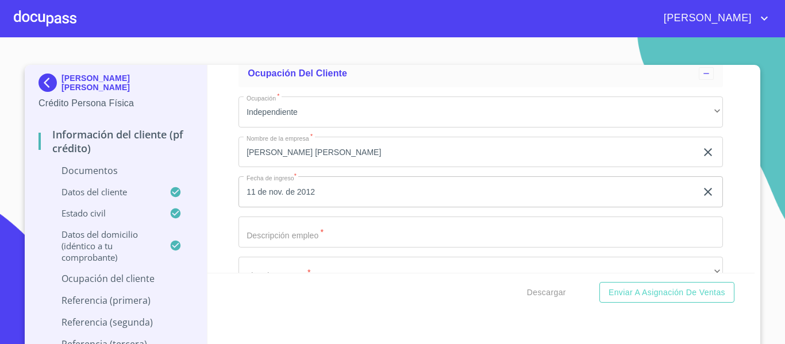
click at [305, 241] on input "Documento de identificación.   *" at bounding box center [480, 232] width 484 height 31
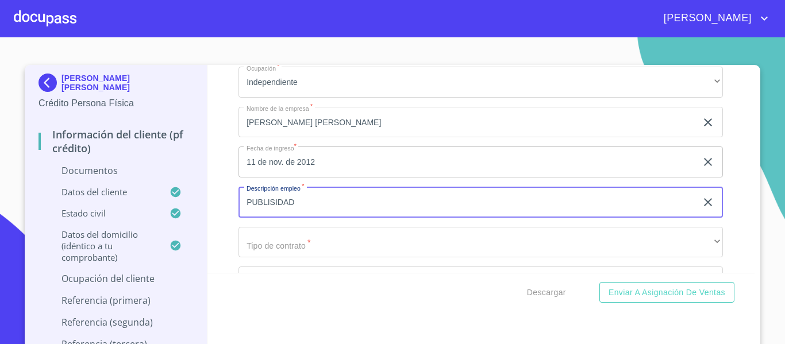
scroll to position [2643, 0]
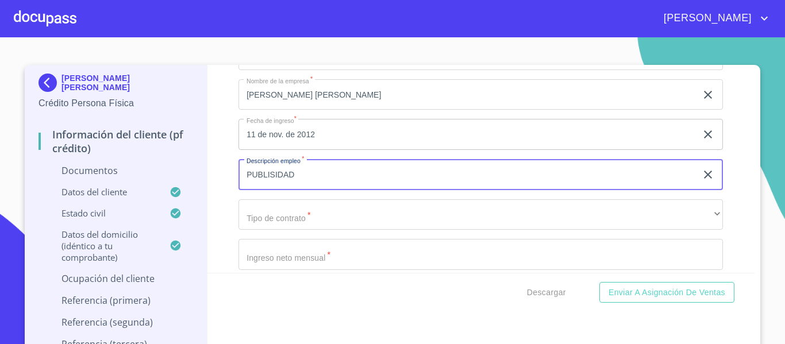
type input "PUBLISIDAD"
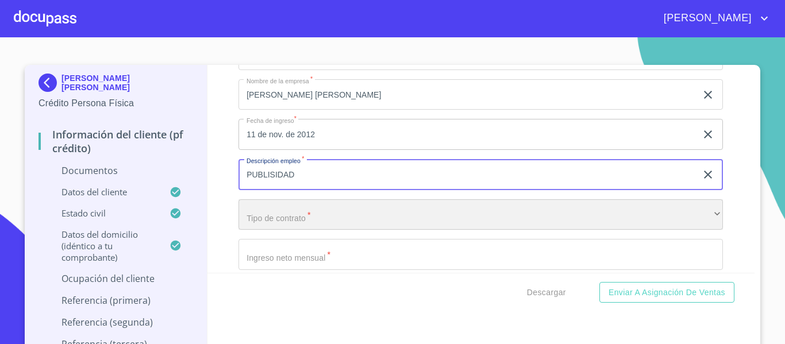
click at [283, 211] on div "​" at bounding box center [480, 214] width 484 height 31
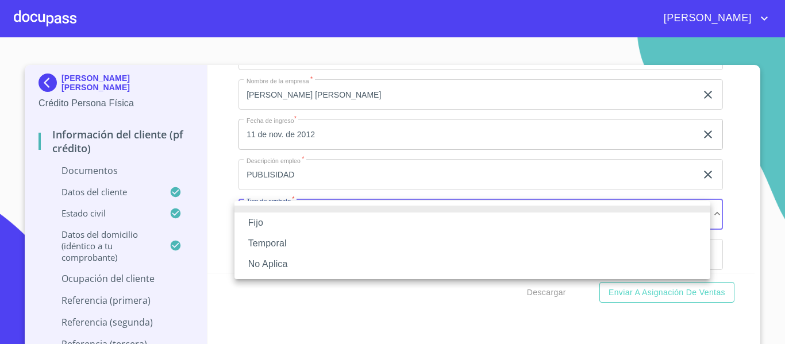
click at [275, 213] on li "Fijo" at bounding box center [472, 223] width 476 height 21
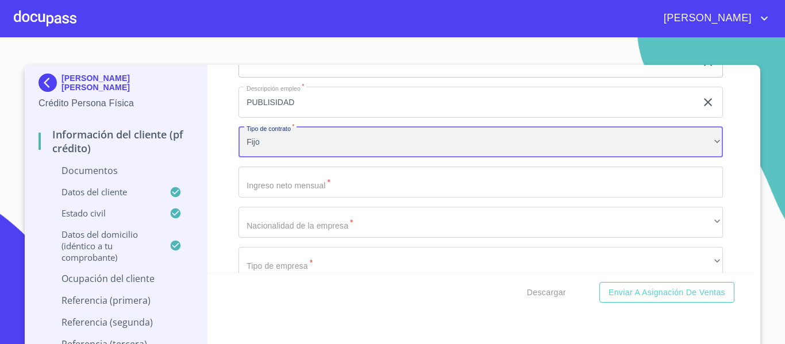
scroll to position [2758, 0]
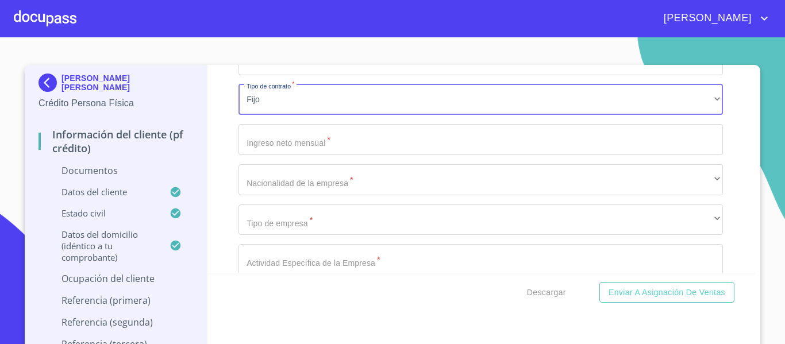
click at [278, 134] on input "Documento de identificación.   *" at bounding box center [480, 139] width 484 height 31
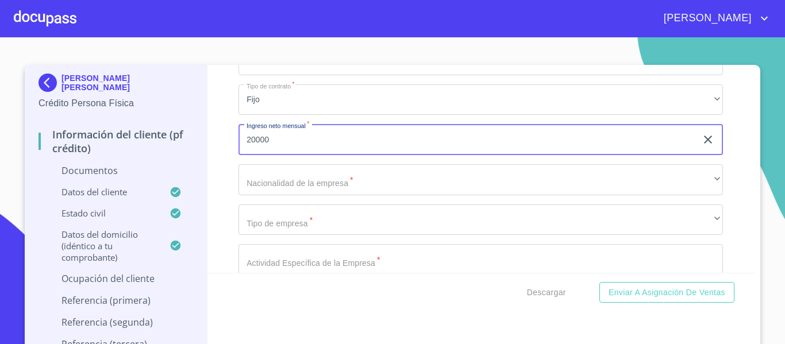
type input "20000"
click at [231, 156] on div "Información del cliente (PF crédito) Documentos Documento de identificación.   …" at bounding box center [481, 169] width 548 height 208
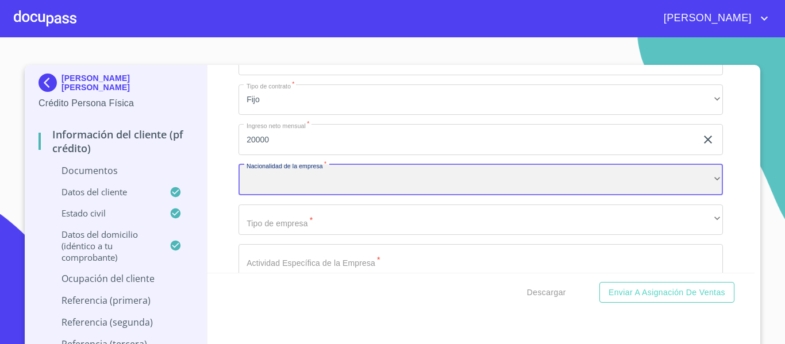
click at [250, 180] on div "​" at bounding box center [480, 179] width 484 height 31
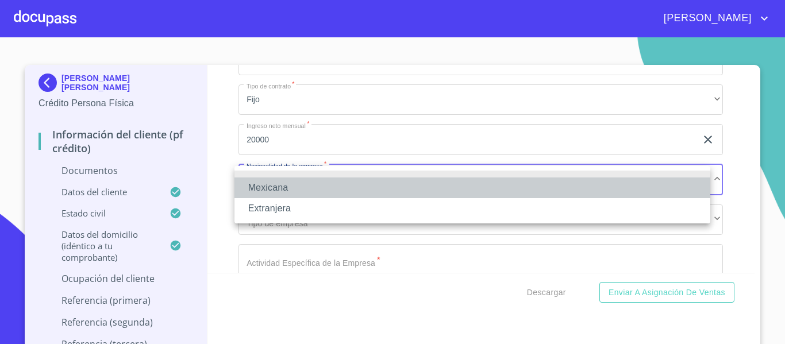
click at [255, 191] on li "Mexicana" at bounding box center [472, 188] width 476 height 21
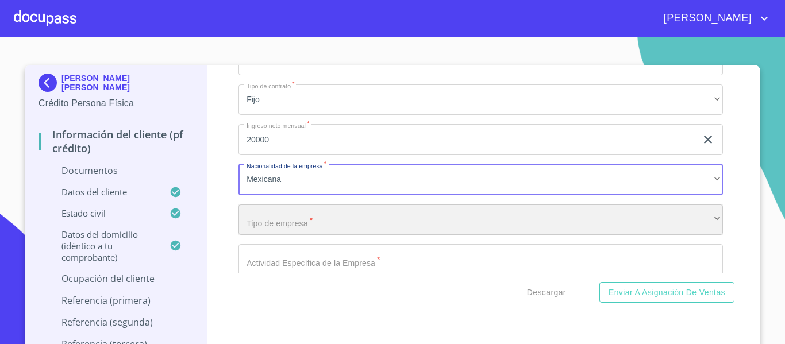
click at [252, 225] on div "​" at bounding box center [480, 220] width 484 height 31
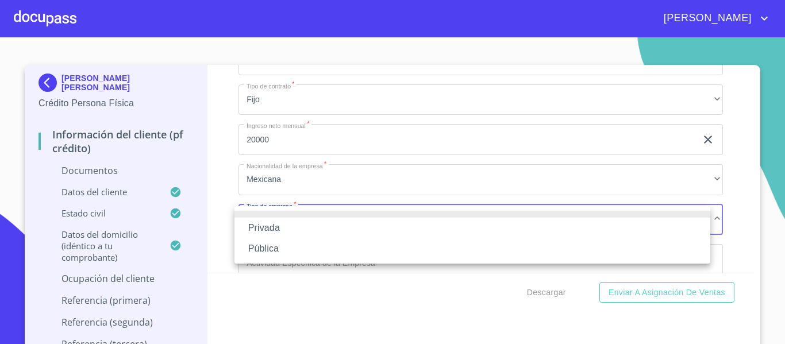
click at [252, 218] on li "Privada" at bounding box center [472, 228] width 476 height 21
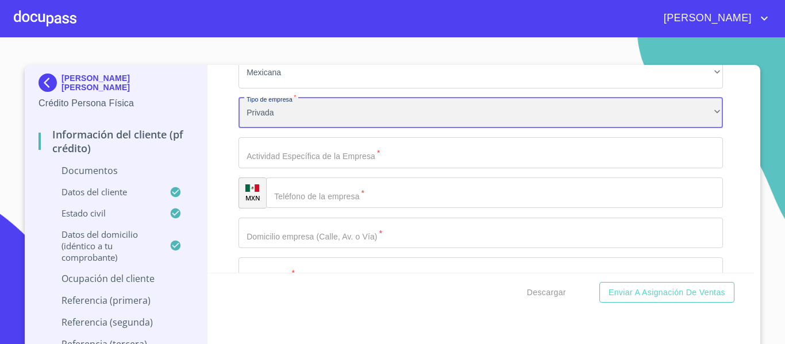
scroll to position [2873, 0]
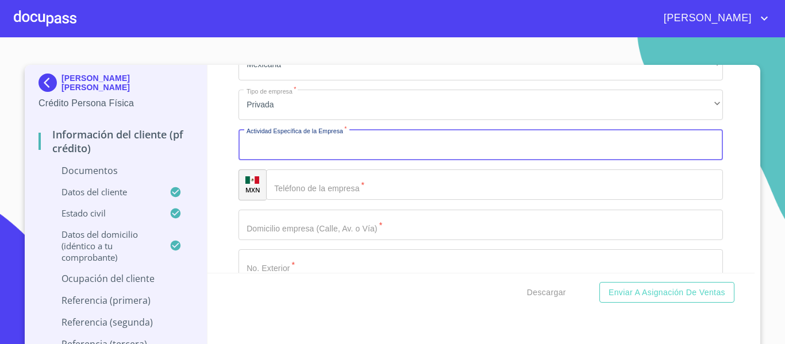
click at [272, 148] on input "Documento de identificación.   *" at bounding box center [480, 144] width 484 height 31
type input "S"
type input "REALIZACION DE SPOTS PUBLICITARIOS"
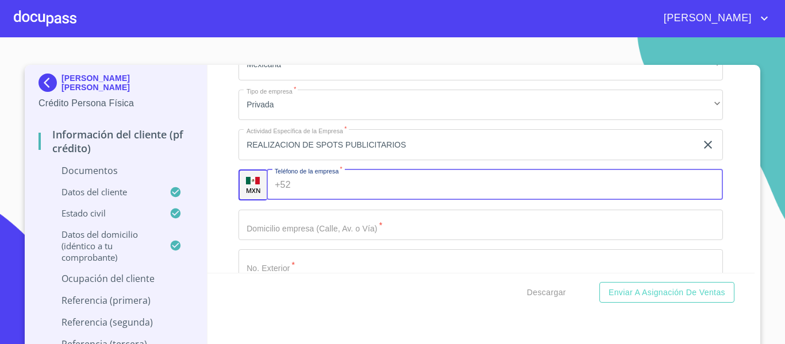
click at [326, 182] on input "Documento de identificación.   *" at bounding box center [509, 185] width 428 height 31
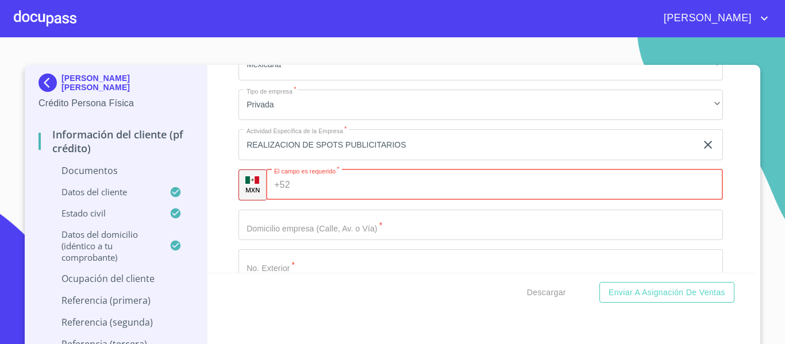
paste input "[PHONE_NUMBER]"
type input "[PHONE_NUMBER]"
click at [308, 236] on input "Documento de identificación.   *" at bounding box center [480, 225] width 484 height 31
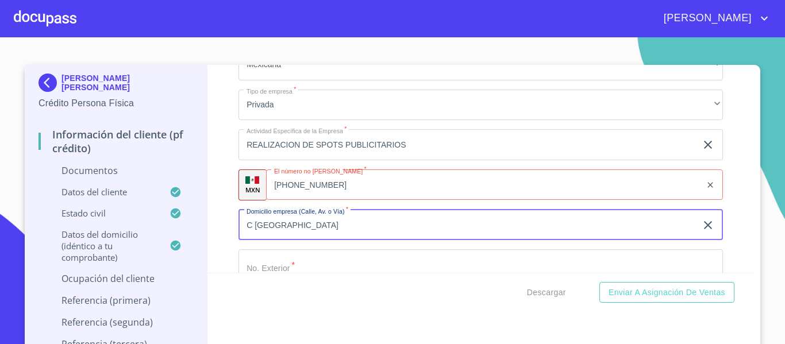
type input "C [GEOGRAPHIC_DATA]"
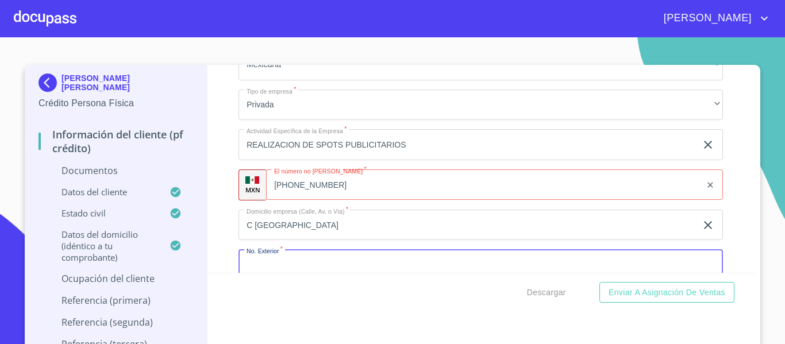
scroll to position [2881, 0]
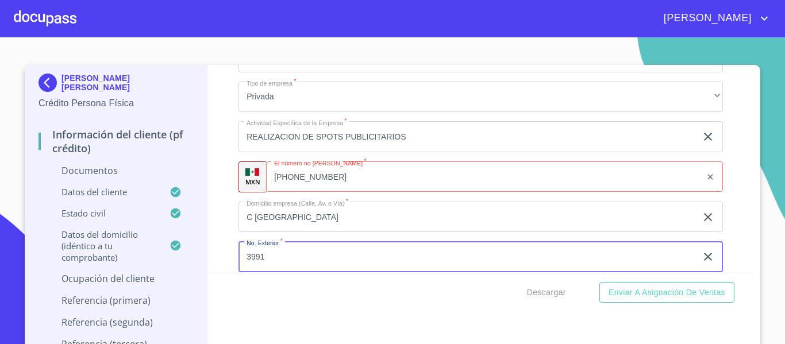
type input "3991"
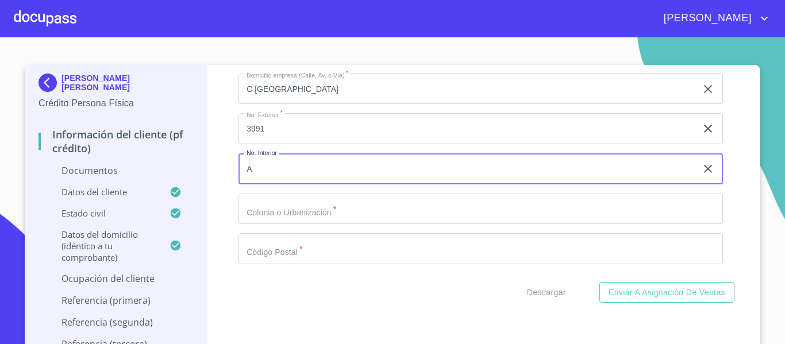
type input "A"
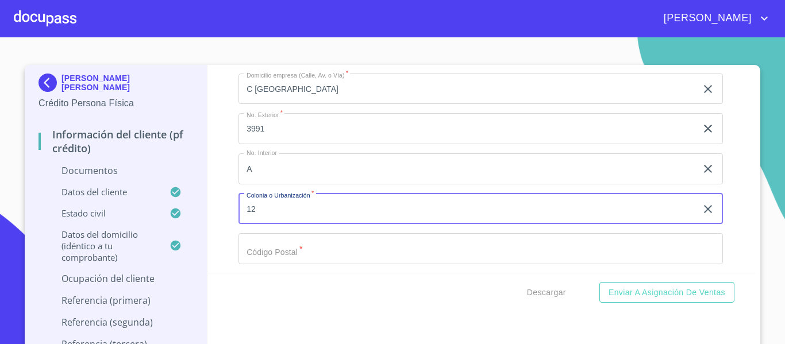
type input "1"
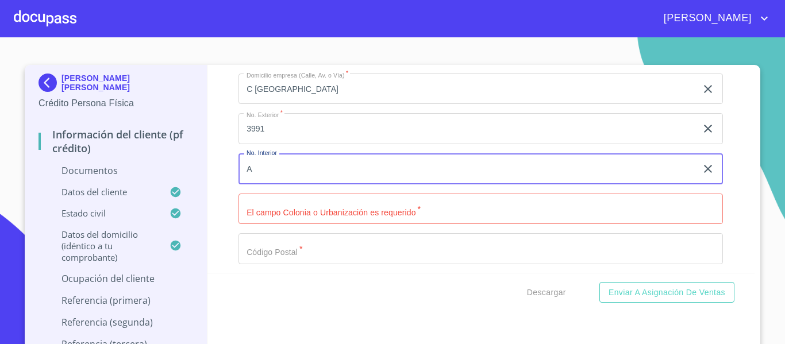
click at [303, 170] on input "A" at bounding box center [467, 168] width 458 height 31
type input "A12"
click at [292, 212] on input "Documento de identificación.   *" at bounding box center [480, 209] width 484 height 31
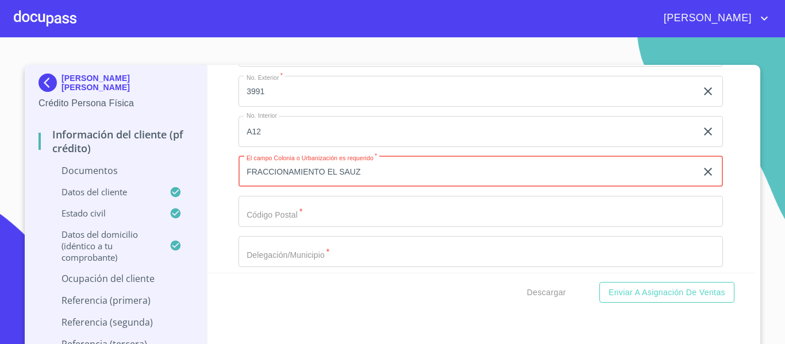
scroll to position [3067, 0]
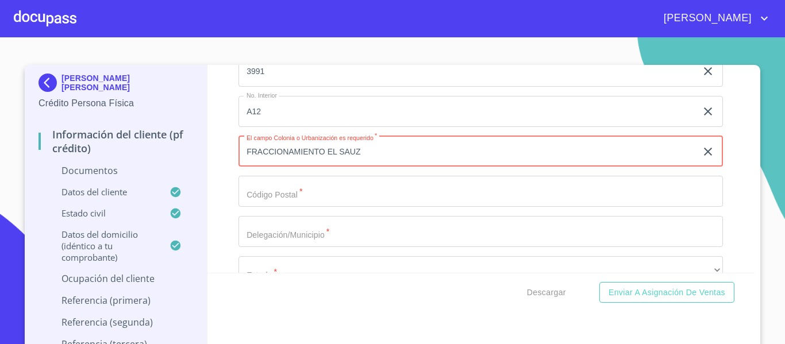
type input "FRACCIONAMIENTO EL SAUZ"
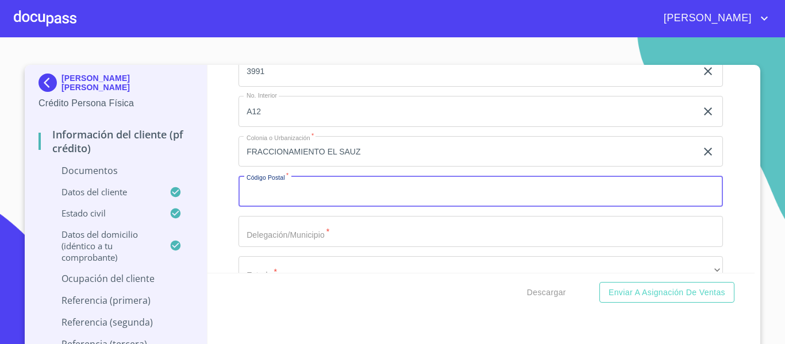
click at [294, 202] on input "Documento de identificación.   *" at bounding box center [480, 191] width 484 height 31
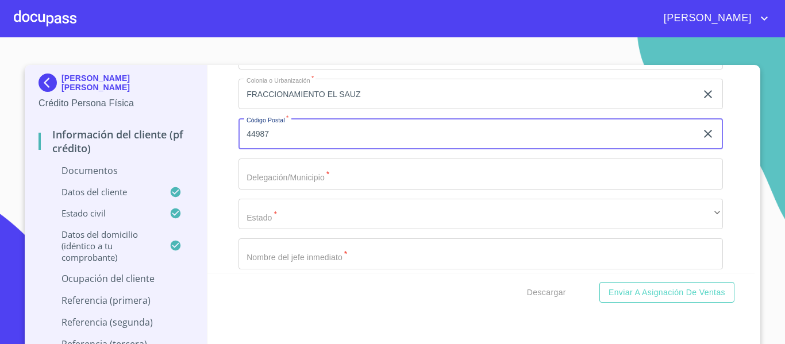
type input "44987"
click at [309, 180] on input "Documento de identificación.   *" at bounding box center [480, 174] width 484 height 31
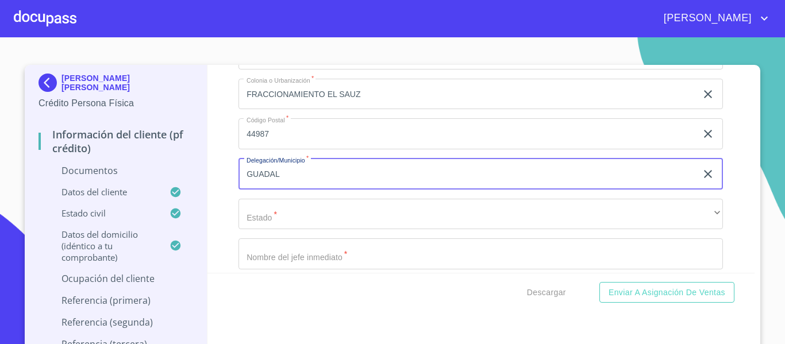
type input "[GEOGRAPHIC_DATA]"
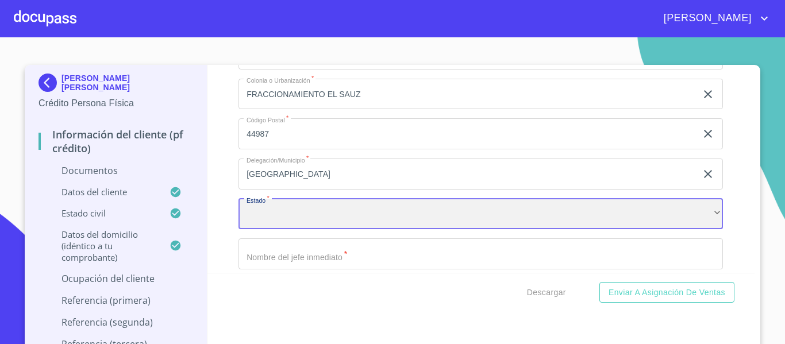
click at [309, 214] on div "​" at bounding box center [480, 214] width 484 height 31
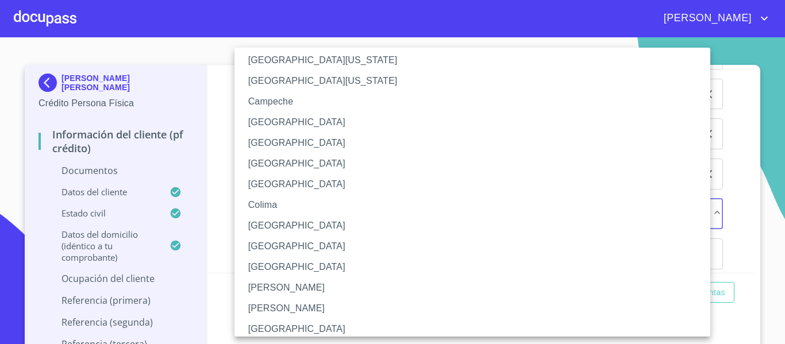
scroll to position [57, 0]
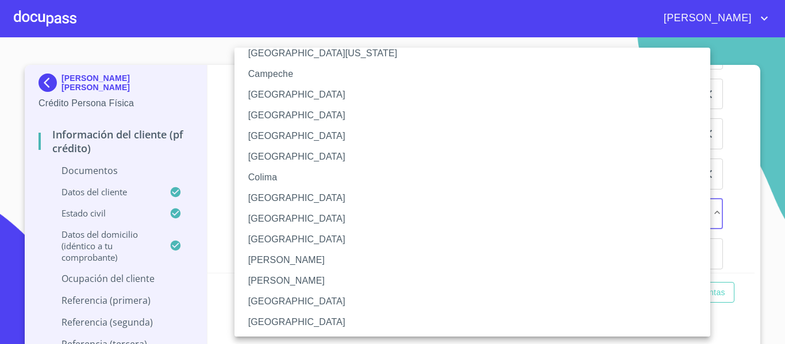
click at [271, 296] on li "[GEOGRAPHIC_DATA]" at bounding box center [476, 301] width 484 height 21
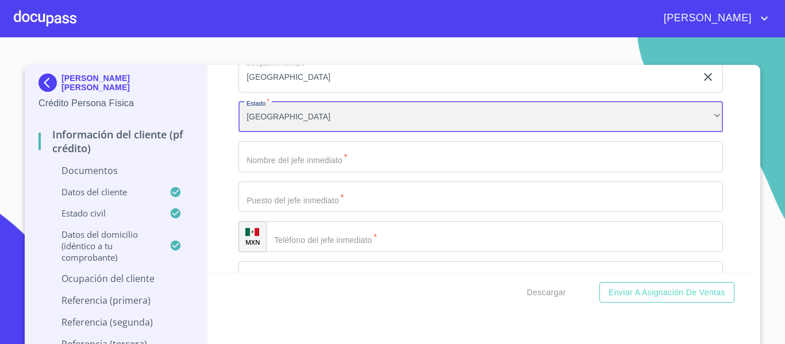
scroll to position [3239, 0]
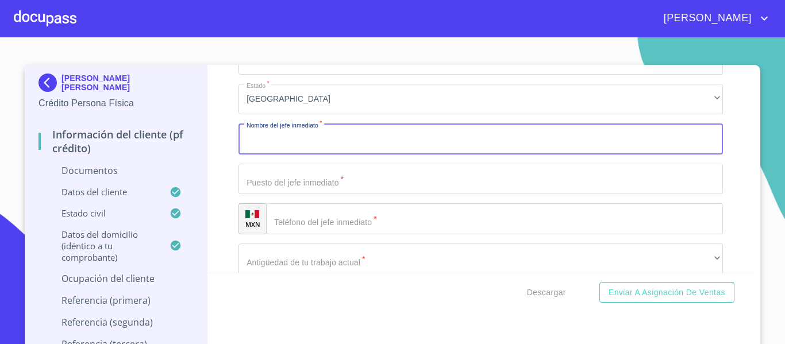
click at [315, 144] on input "Documento de identificación.   *" at bounding box center [480, 139] width 484 height 31
type input "[PERSON_NAME] [PERSON_NAME]"
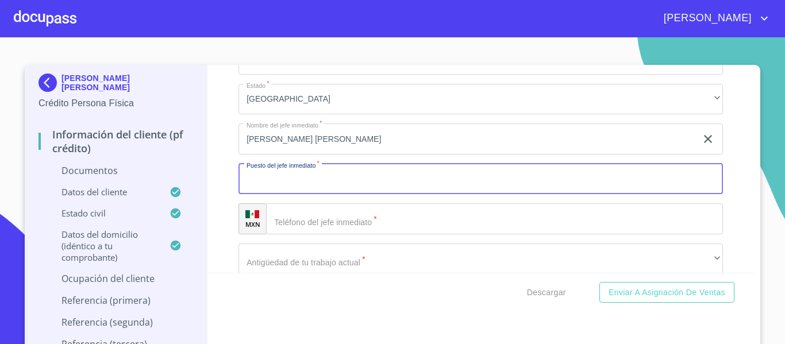
click at [351, 186] on input "Documento de identificación.   *" at bounding box center [480, 179] width 484 height 31
type input "DUEÑO"
click at [426, 210] on input "Documento de identificación.   *" at bounding box center [494, 218] width 457 height 31
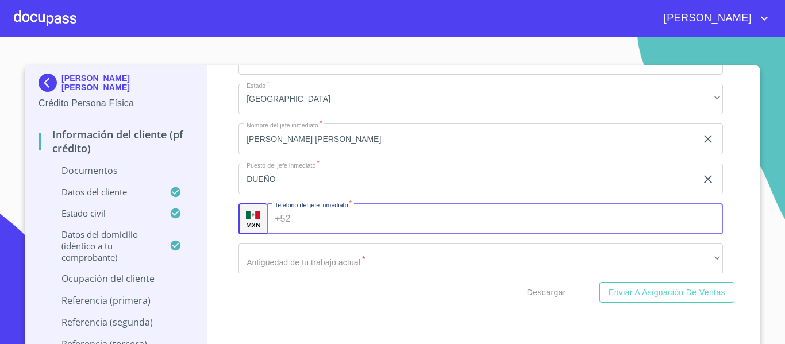
paste input "[PHONE_NUMBER]"
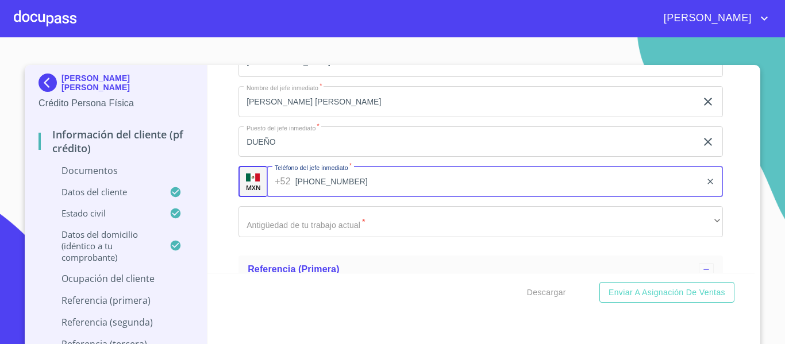
scroll to position [3297, 0]
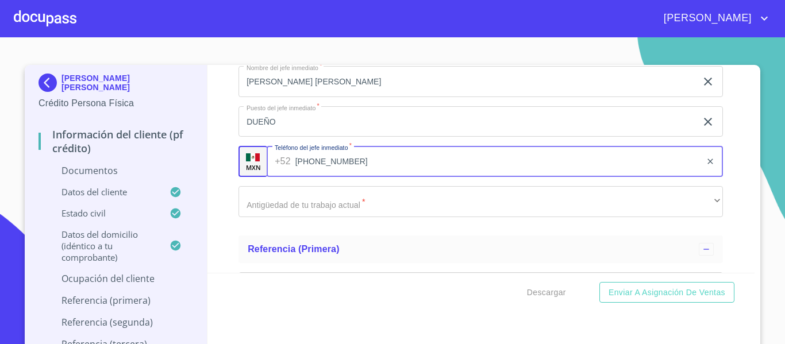
type input "[PHONE_NUMBER]"
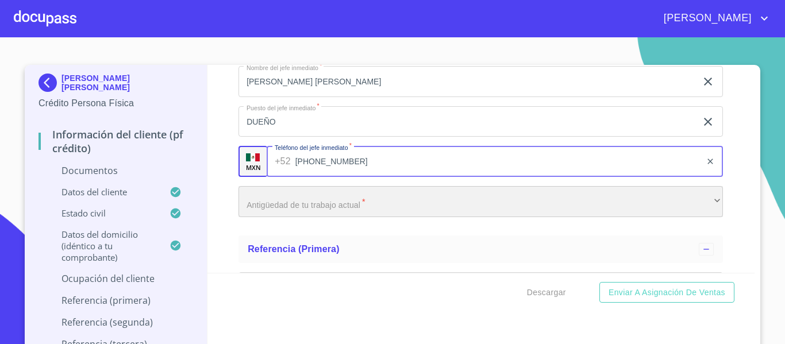
click at [302, 198] on div "​" at bounding box center [480, 201] width 484 height 31
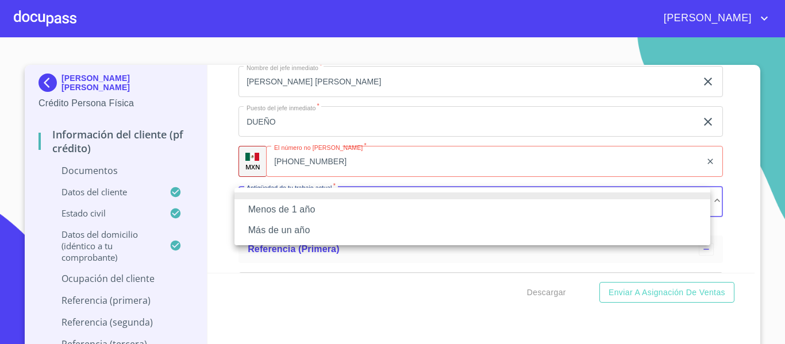
click at [242, 208] on li "Menos de 1 año" at bounding box center [472, 209] width 476 height 21
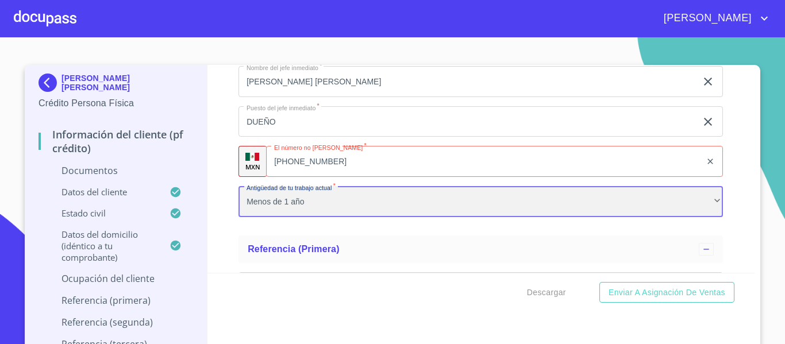
click at [253, 202] on div "Menos de 1 año" at bounding box center [480, 201] width 484 height 31
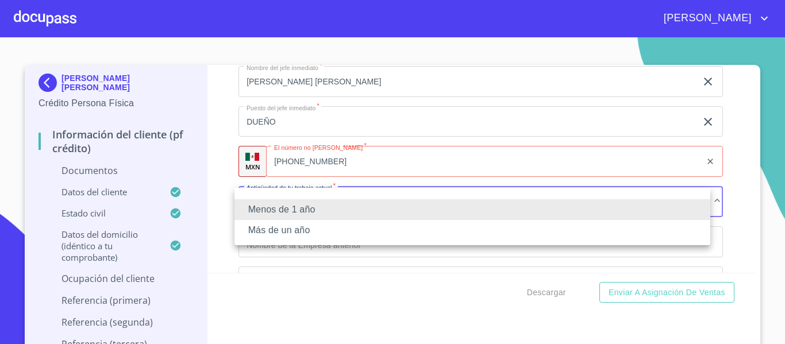
click at [240, 228] on li "Más de un año" at bounding box center [472, 230] width 476 height 21
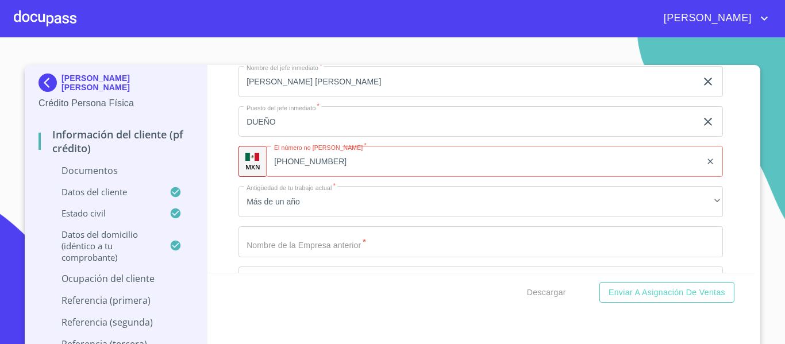
click at [217, 206] on div "Información del cliente (PF crédito) Documentos Documento de identificación.   …" at bounding box center [481, 169] width 548 height 208
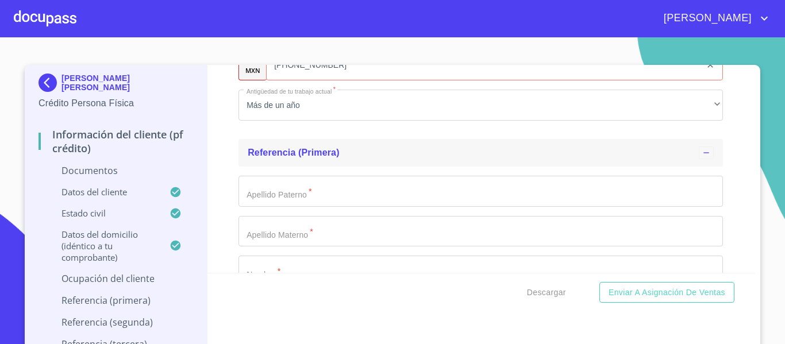
scroll to position [3412, 0]
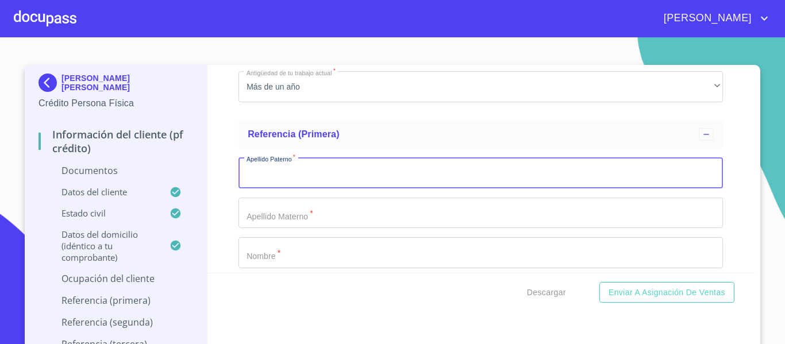
click at [287, 173] on input "Documento de identificación.   *" at bounding box center [480, 172] width 484 height 31
type input "G"
type input "[PERSON_NAME]"
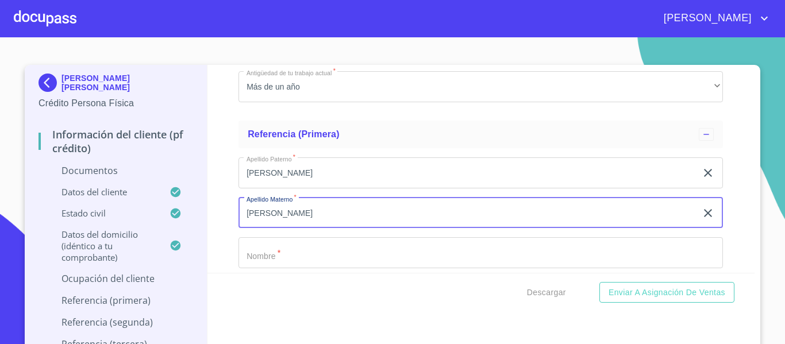
type input "[PERSON_NAME]"
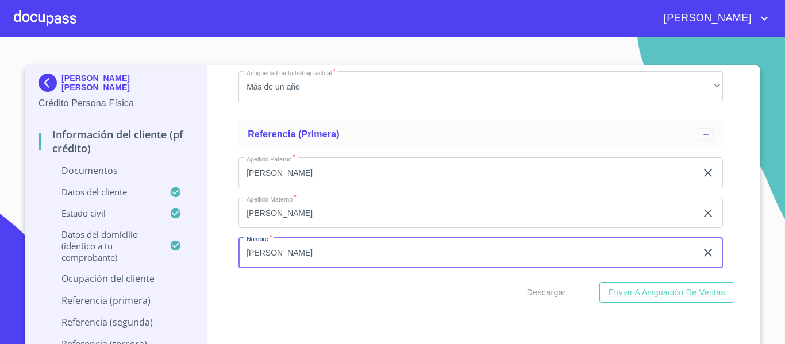
type input "[PERSON_NAME]"
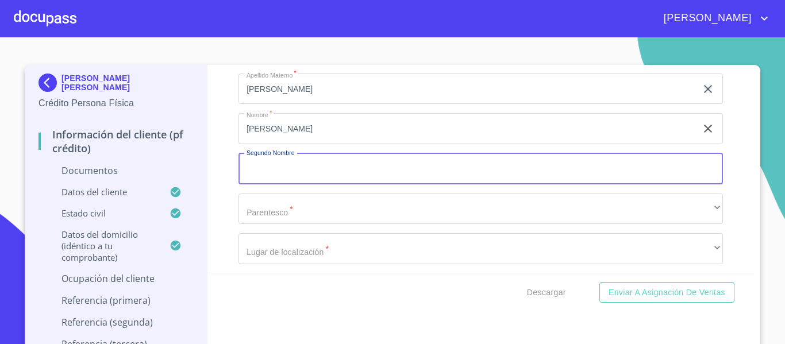
click at [293, 226] on div "Apellido [PERSON_NAME]   * [PERSON_NAME] ​ Apellido Materno   * [PERSON_NAME] ​…" at bounding box center [480, 169] width 484 height 290
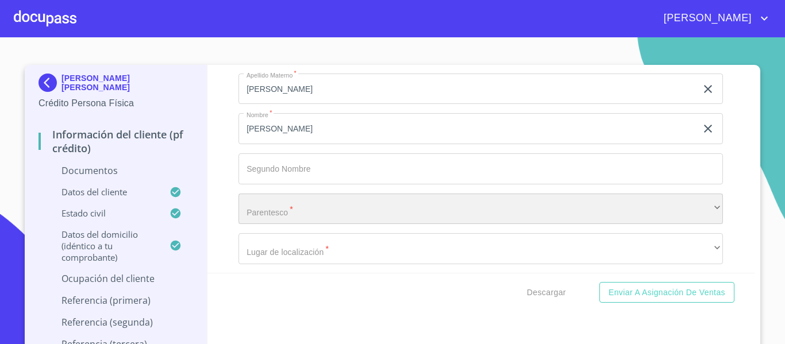
click at [292, 214] on div "​" at bounding box center [480, 209] width 484 height 31
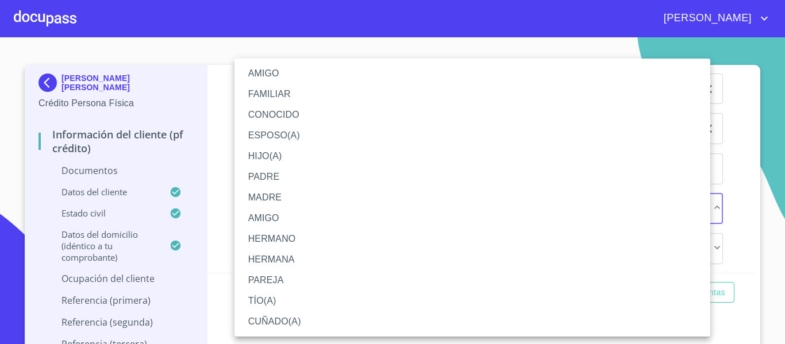
click at [284, 96] on li "FAMILIAR" at bounding box center [472, 94] width 476 height 21
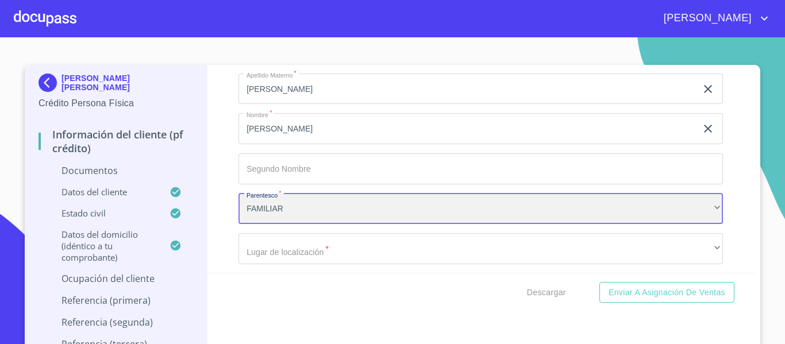
scroll to position [3593, 0]
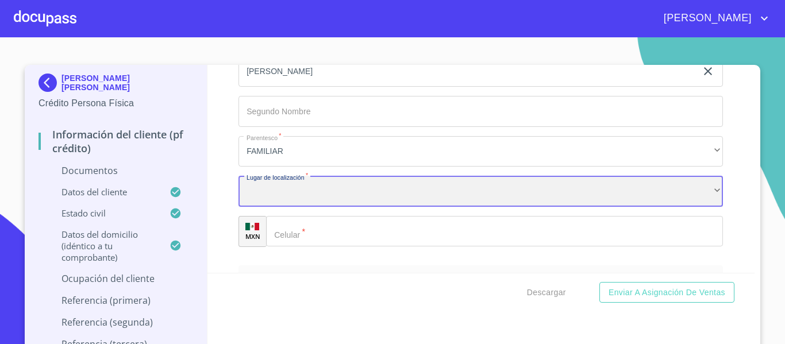
click at [282, 195] on div "​" at bounding box center [480, 191] width 484 height 31
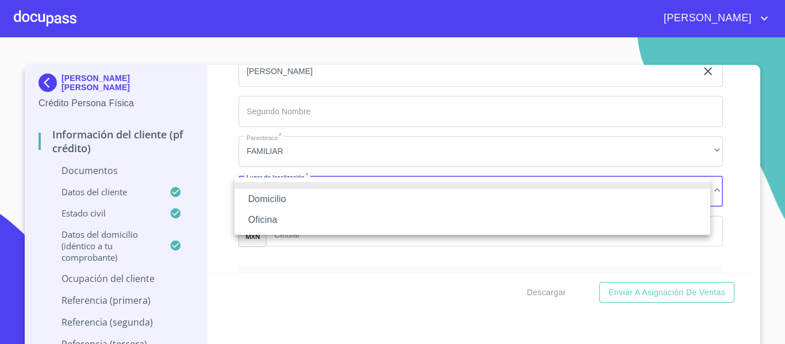
click at [282, 195] on li "Domicilio" at bounding box center [472, 199] width 476 height 21
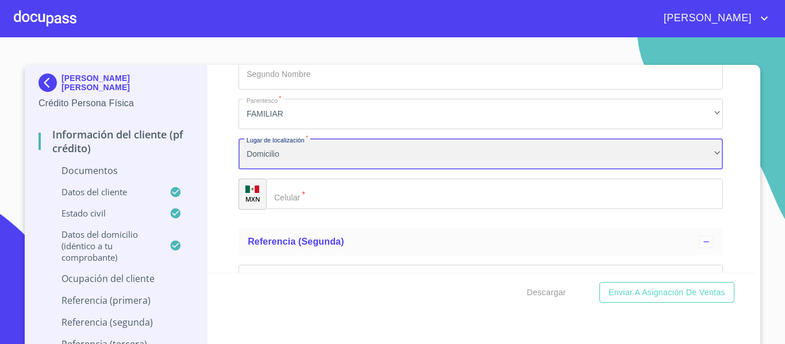
scroll to position [3651, 0]
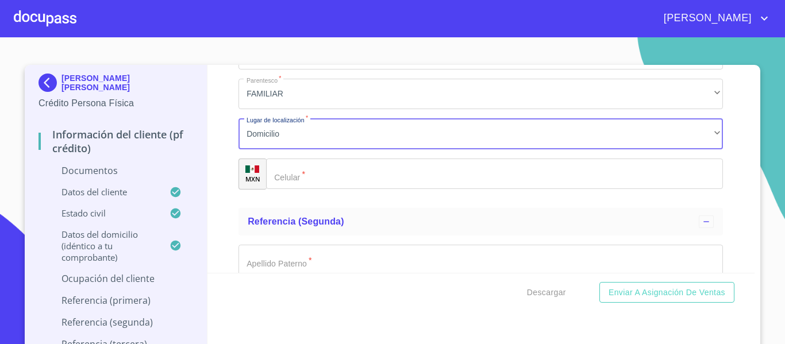
click at [340, 175] on input "Documento de identificación.   *" at bounding box center [494, 174] width 457 height 31
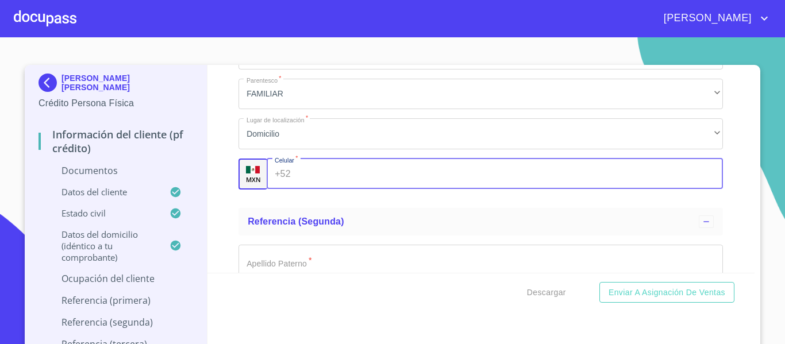
scroll to position [3593, 0]
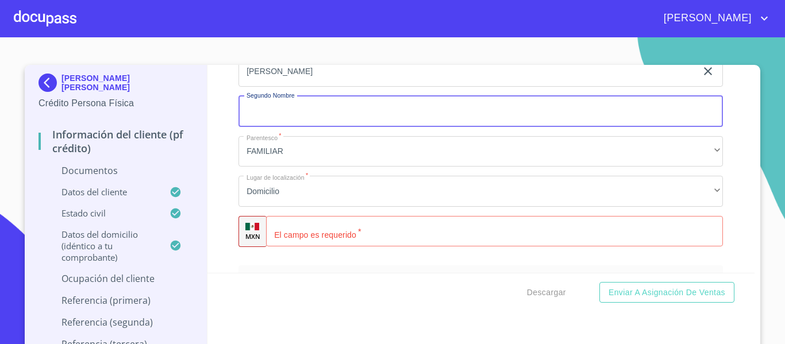
click at [313, 120] on input "Documento de identificación.   *" at bounding box center [480, 111] width 484 height 31
type input "[PERSON_NAME]"
click at [315, 242] on input "Documento de identificación.   *" at bounding box center [494, 231] width 457 height 31
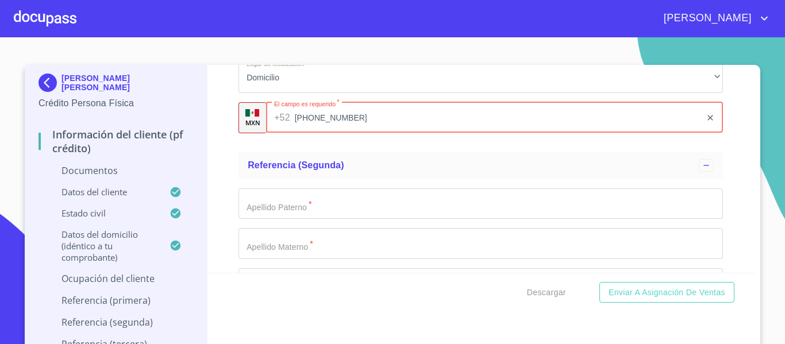
scroll to position [3766, 0]
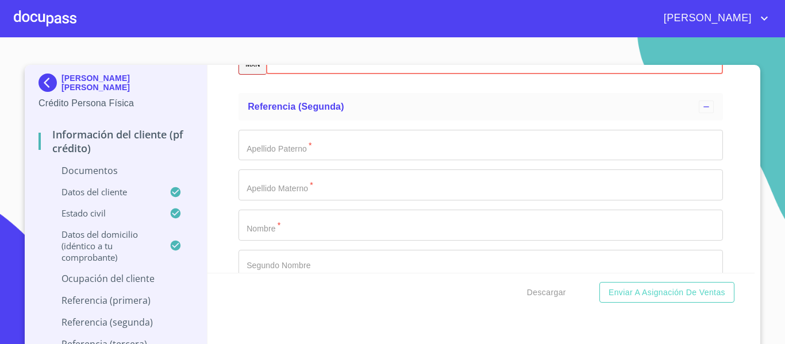
type input "[PHONE_NUMBER]"
click at [299, 151] on input "Documento de identificación.   *" at bounding box center [480, 145] width 484 height 31
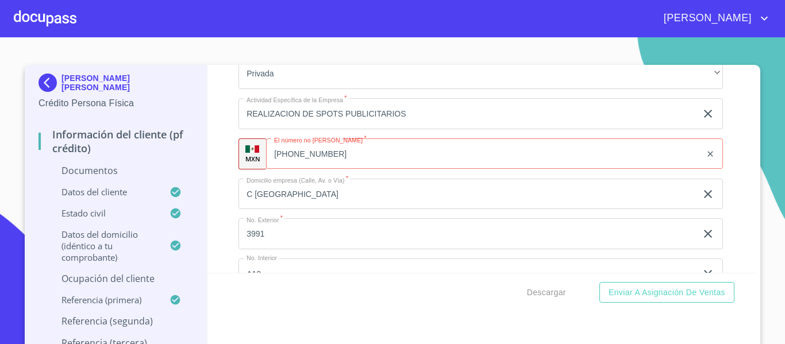
scroll to position [2904, 0]
click at [350, 157] on input "[PHONE_NUMBER]" at bounding box center [483, 154] width 435 height 31
type input "3"
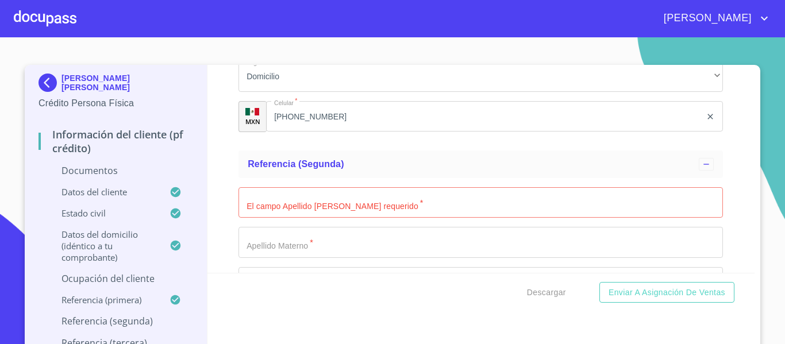
scroll to position [3766, 0]
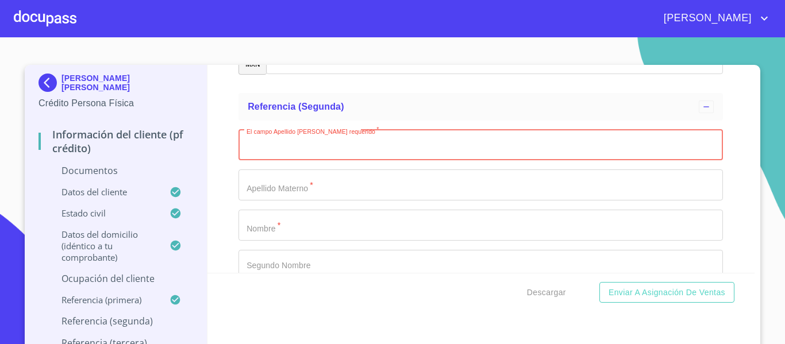
click at [313, 136] on input "Documento de identificación.   *" at bounding box center [480, 145] width 484 height 31
type input "H"
type input "[PERSON_NAME]"
click at [347, 184] on input "Documento de identificación.   *" at bounding box center [480, 185] width 484 height 31
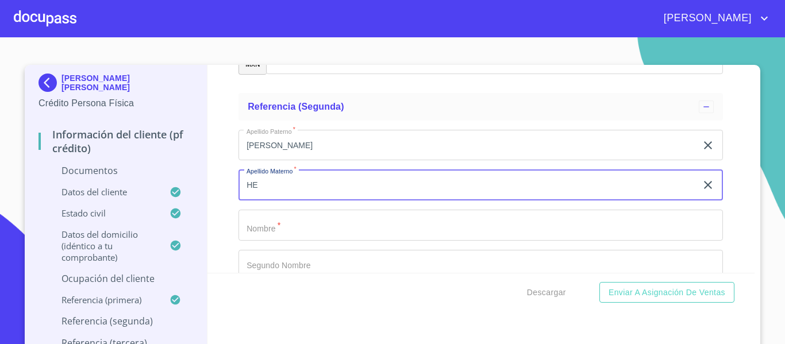
type input "H"
type input "X"
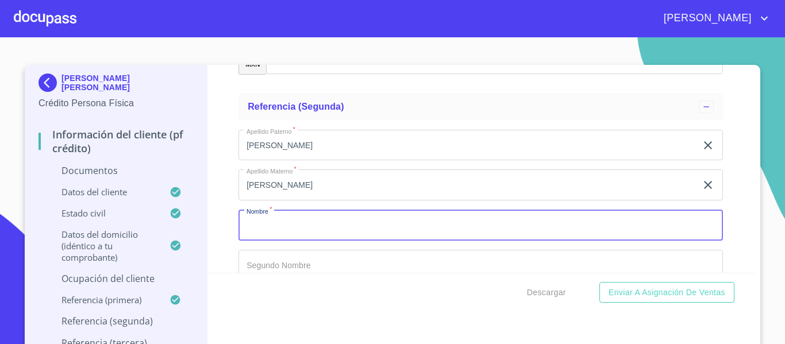
click at [321, 228] on input "Documento de identificación.   *" at bounding box center [480, 225] width 484 height 31
click at [258, 185] on input "[PERSON_NAME]" at bounding box center [467, 185] width 458 height 31
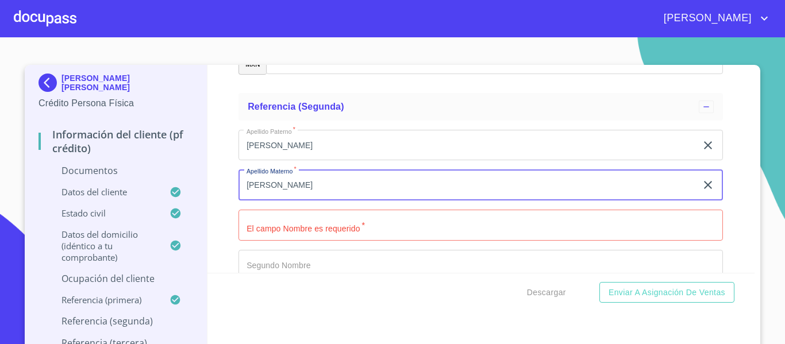
type input "[PERSON_NAME]"
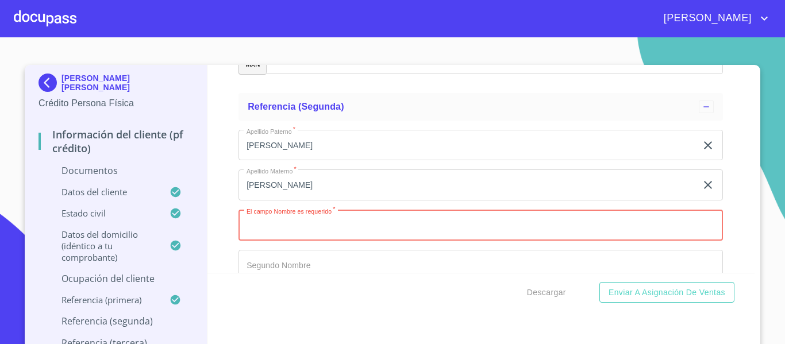
click at [314, 224] on input "Documento de identificación.   *" at bounding box center [480, 225] width 484 height 31
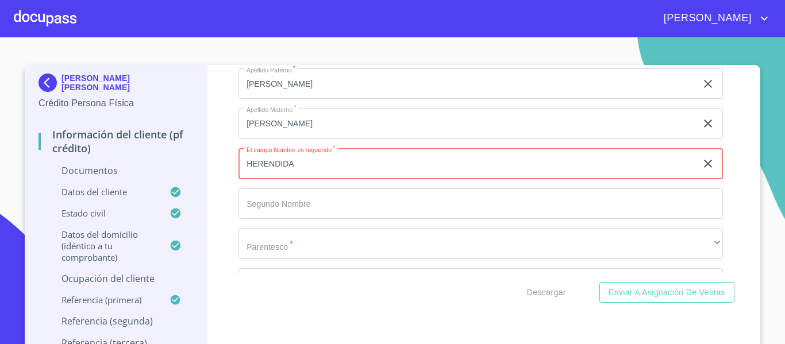
scroll to position [3881, 0]
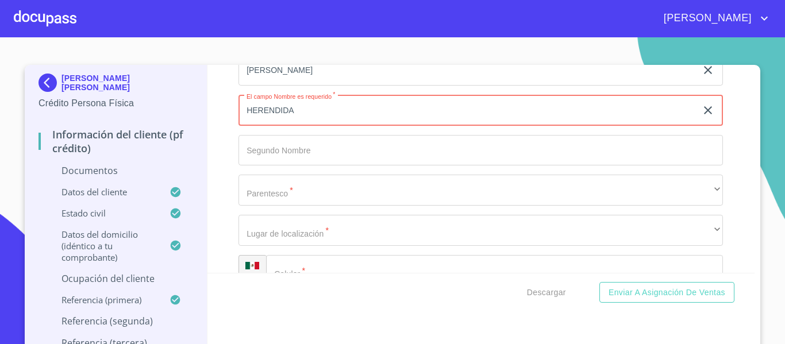
type input "HERENDIDA"
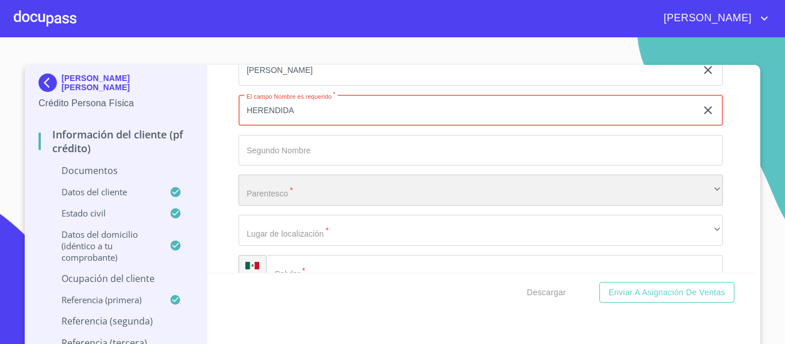
click at [289, 183] on div "​" at bounding box center [480, 190] width 484 height 31
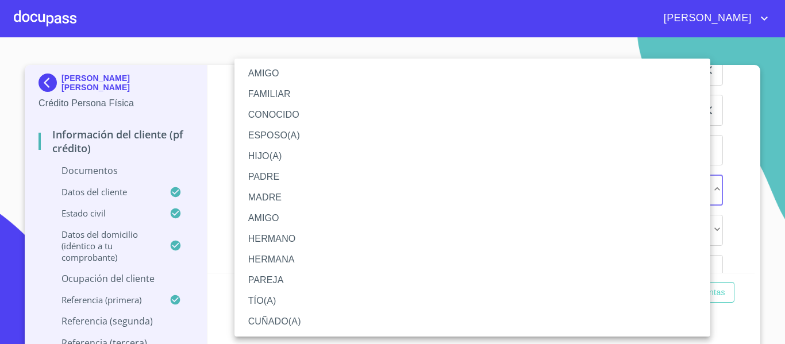
click at [280, 84] on li "FAMILIAR" at bounding box center [472, 94] width 476 height 21
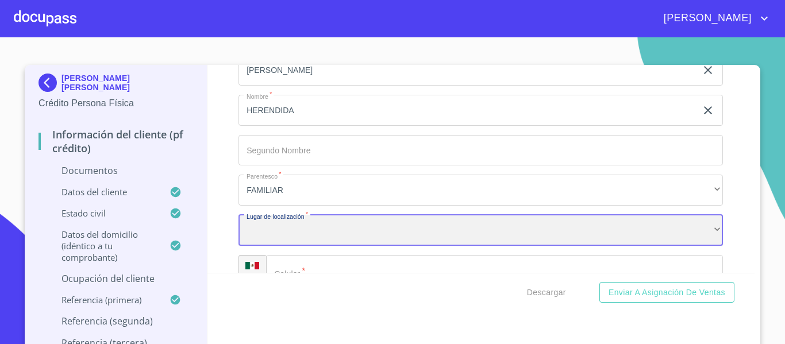
click at [275, 233] on div "​" at bounding box center [480, 230] width 484 height 31
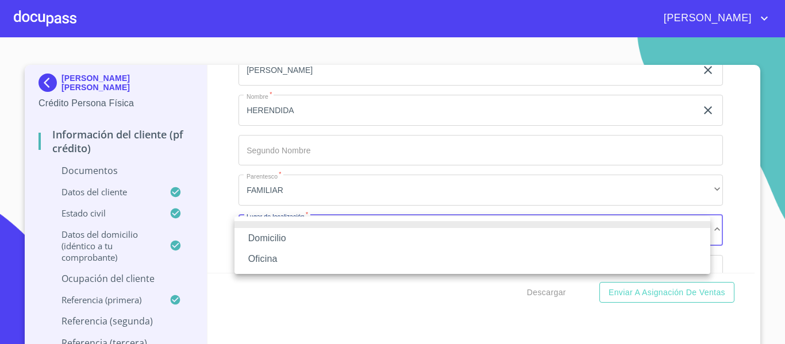
click at [275, 233] on li "Domicilio" at bounding box center [472, 238] width 476 height 21
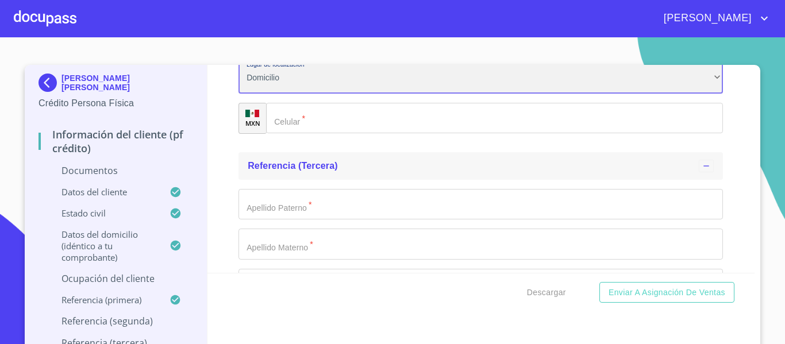
scroll to position [4053, 0]
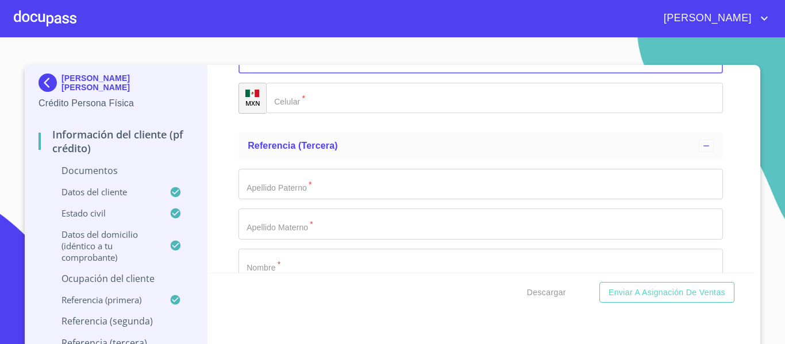
click at [337, 91] on input "Documento de identificación.   *" at bounding box center [494, 98] width 457 height 31
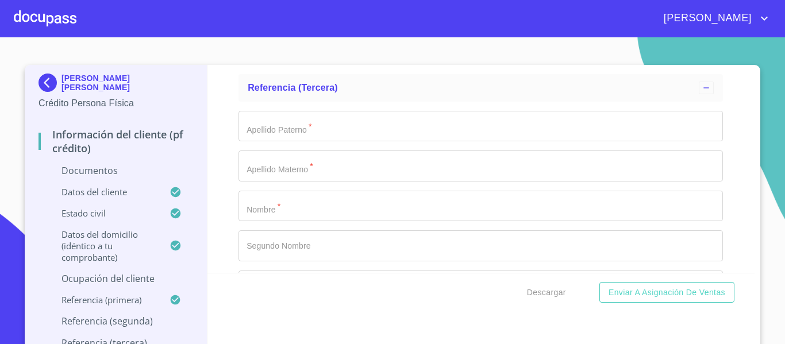
scroll to position [4110, 0]
type input "[PHONE_NUMBER]"
click at [279, 137] on input "Documento de identificación.   *" at bounding box center [480, 126] width 484 height 31
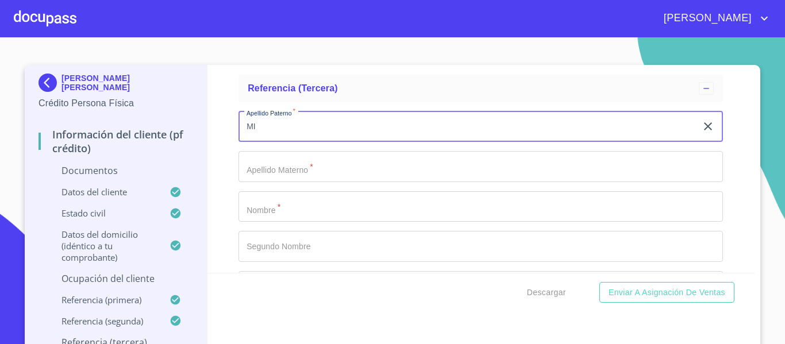
type input "M"
type input "S"
type input "[PERSON_NAME]"
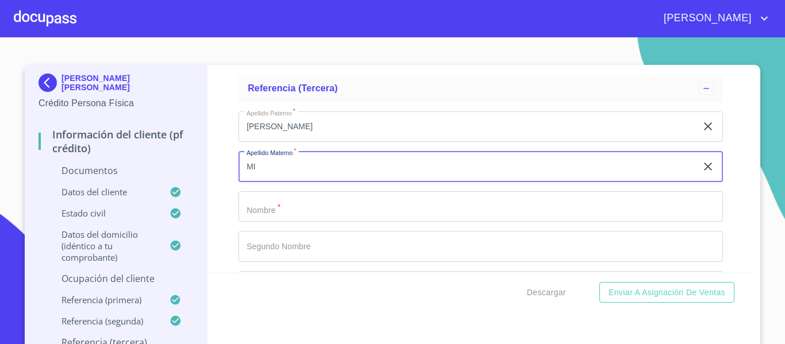
type input "M"
type input "X"
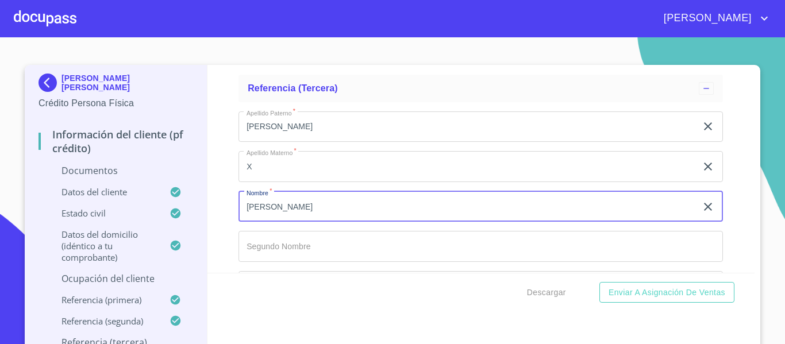
type input "[PERSON_NAME]"
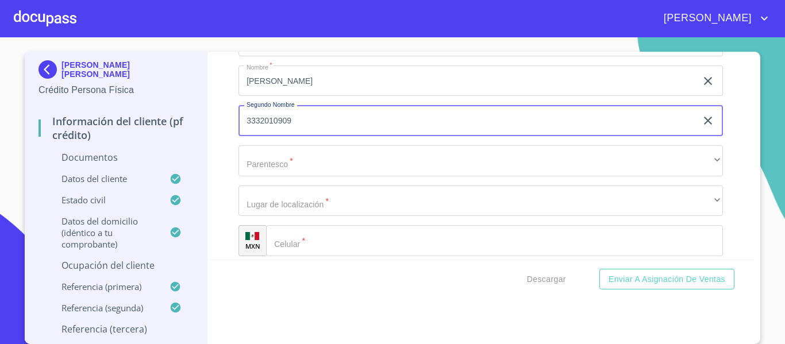
scroll to position [4225, 0]
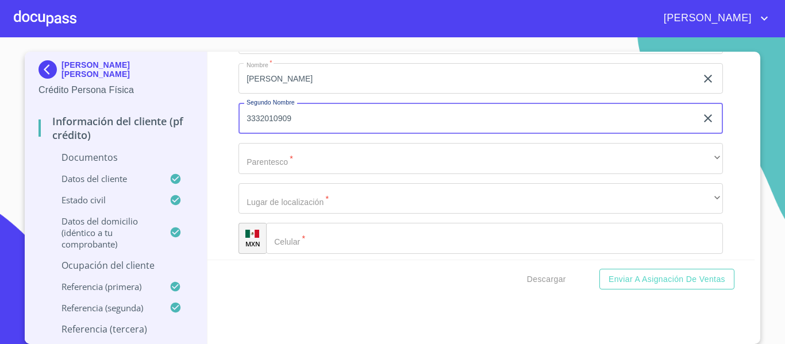
type input "3332010909"
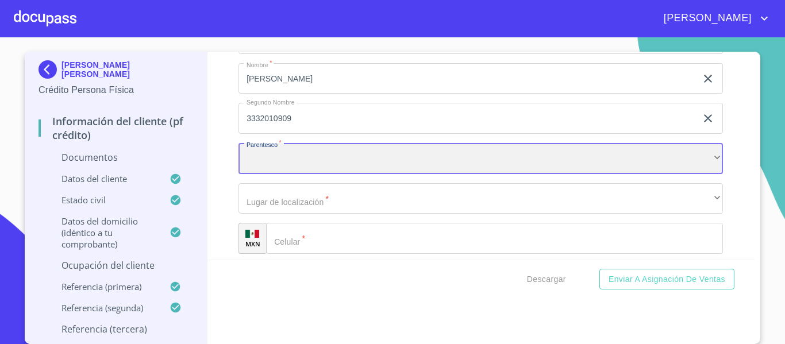
click at [263, 168] on div "​" at bounding box center [480, 158] width 484 height 31
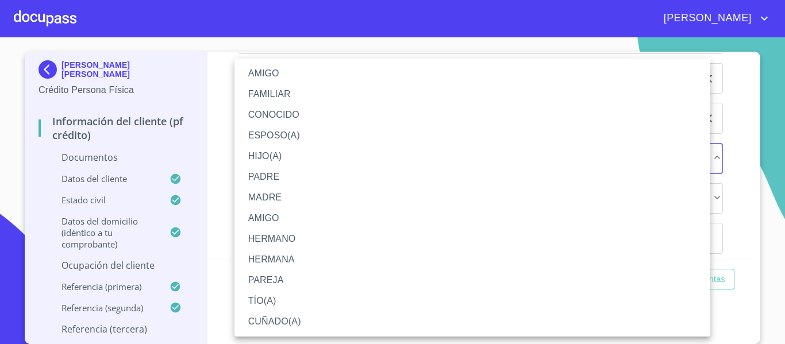
click at [267, 76] on li "AMIGO" at bounding box center [472, 73] width 476 height 21
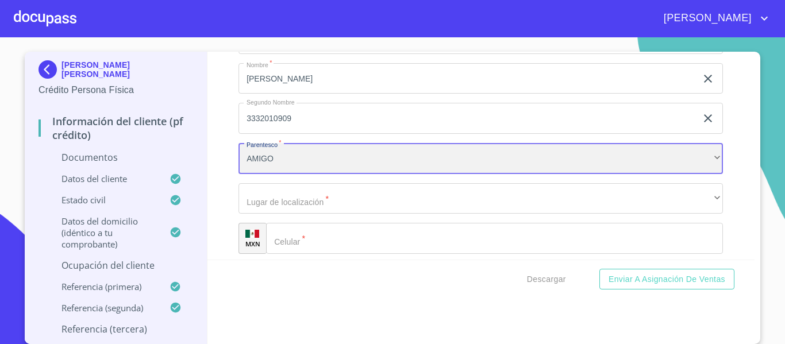
scroll to position [4283, 0]
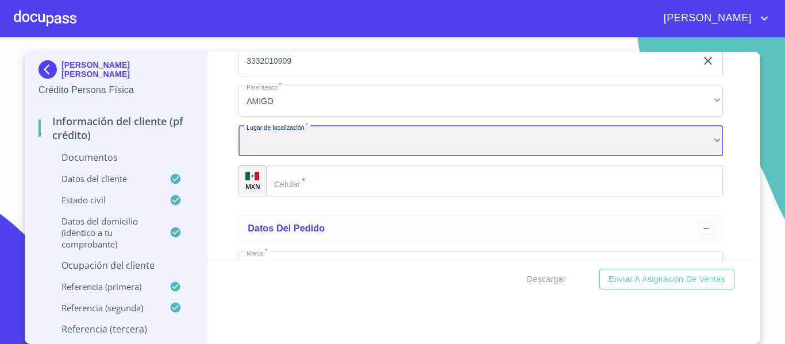
click at [278, 143] on div "​" at bounding box center [480, 141] width 484 height 31
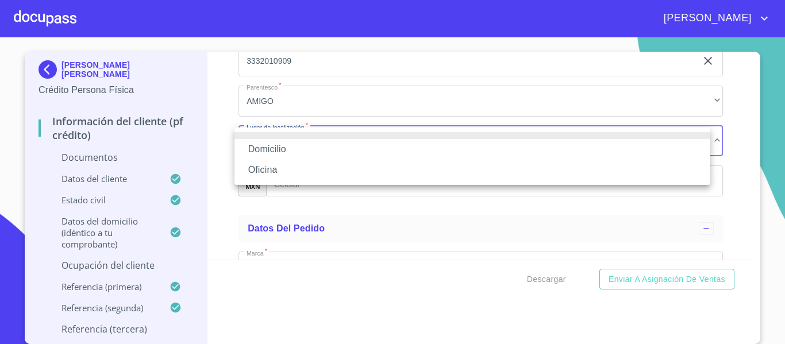
click at [277, 145] on li "Domicilio" at bounding box center [472, 149] width 476 height 21
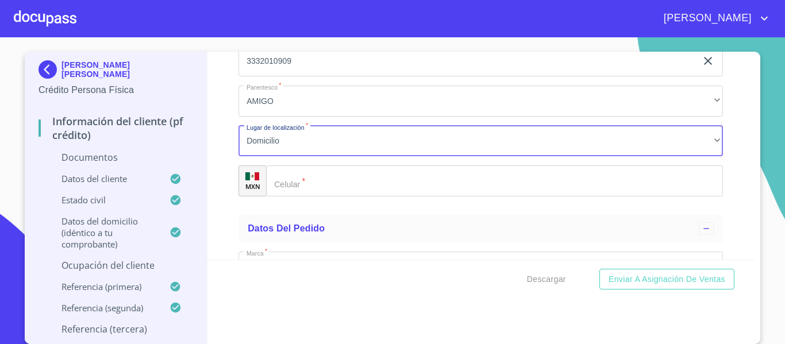
click at [342, 178] on input "Documento de identificación.   *" at bounding box center [494, 180] width 457 height 31
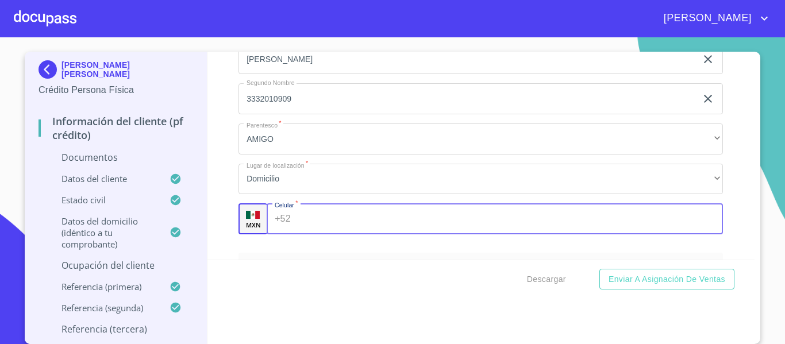
scroll to position [4225, 0]
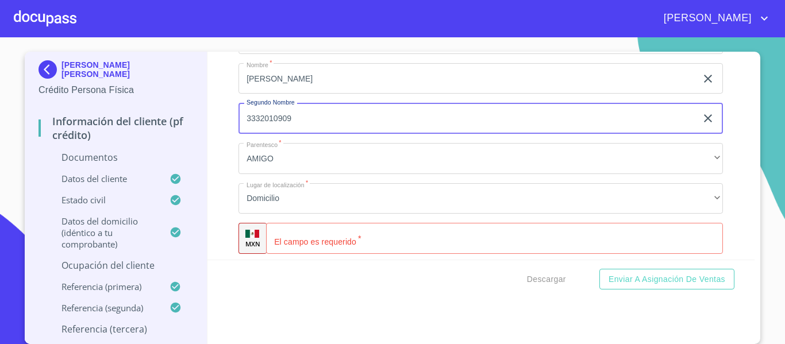
drag, startPoint x: 329, startPoint y: 119, endPoint x: 241, endPoint y: 117, distance: 87.4
click at [241, 117] on input "3332010909" at bounding box center [467, 118] width 458 height 31
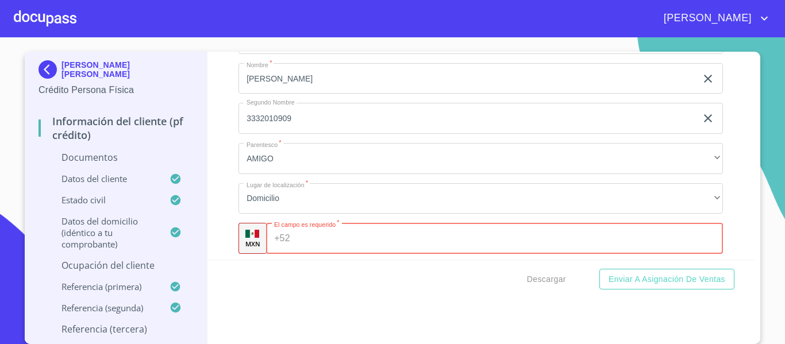
click at [332, 241] on input "Documento de identificación.   *" at bounding box center [509, 238] width 429 height 31
paste input "[PHONE_NUMBER]"
type input "[PHONE_NUMBER]"
click at [224, 199] on div "Información del cliente (PF crédito) Documentos Documento de identificación.   …" at bounding box center [481, 156] width 548 height 208
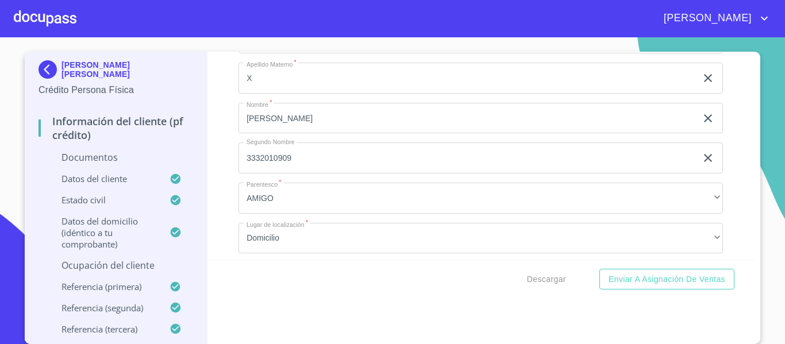
scroll to position [4168, 0]
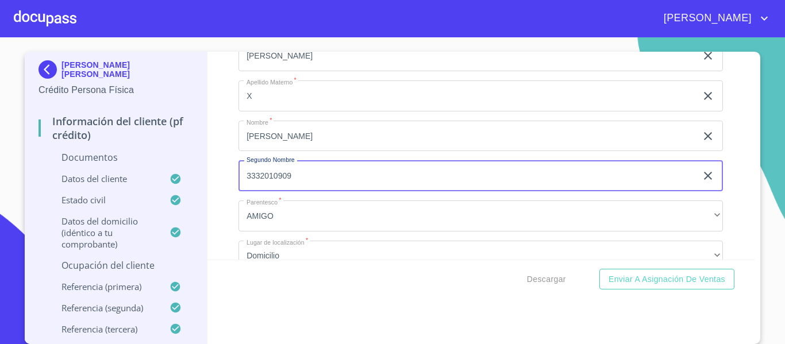
drag, startPoint x: 320, startPoint y: 174, endPoint x: 229, endPoint y: 177, distance: 90.8
click at [229, 177] on div "Información del cliente (PF crédito) Documentos Documento de identificación.   …" at bounding box center [481, 156] width 548 height 208
click at [222, 179] on div "Información del cliente (PF crédito) Documentos Documento de identificación.   …" at bounding box center [481, 156] width 548 height 208
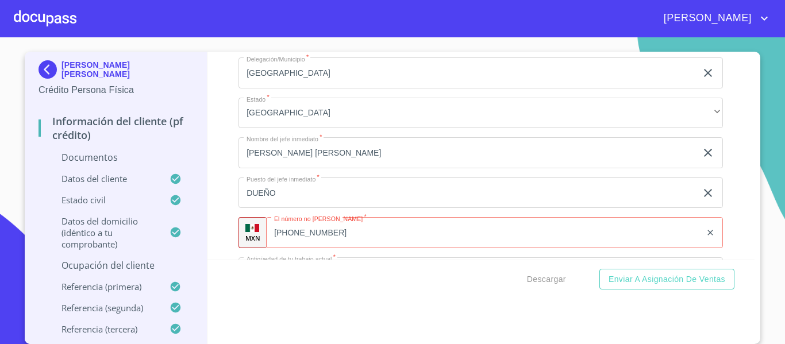
scroll to position [3273, 0]
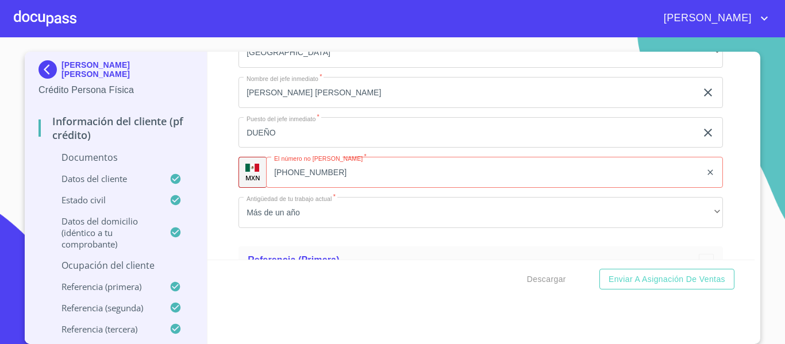
click at [421, 176] on input "[PHONE_NUMBER]" at bounding box center [483, 172] width 435 height 31
click at [421, 176] on input "[PHONE_NUMBER]" at bounding box center [498, 172] width 407 height 31
type input "3"
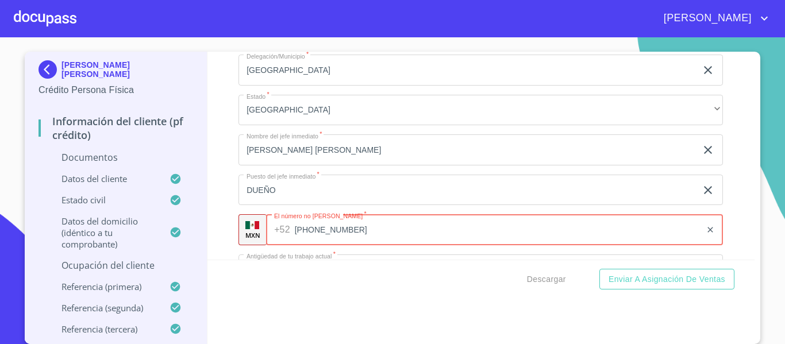
type input "[PHONE_NUMBER]"
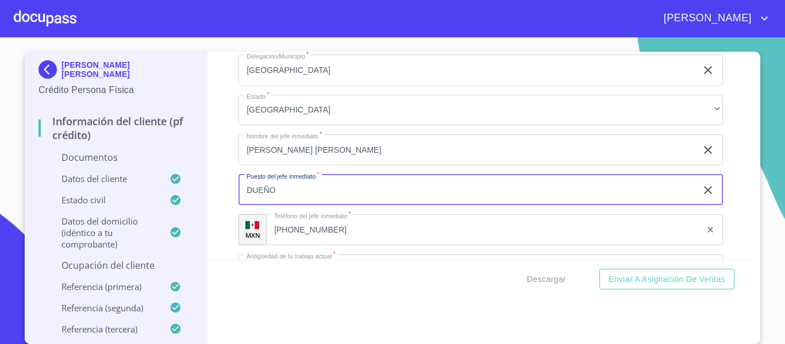
click at [280, 189] on input "DUEÑO" at bounding box center [467, 190] width 458 height 31
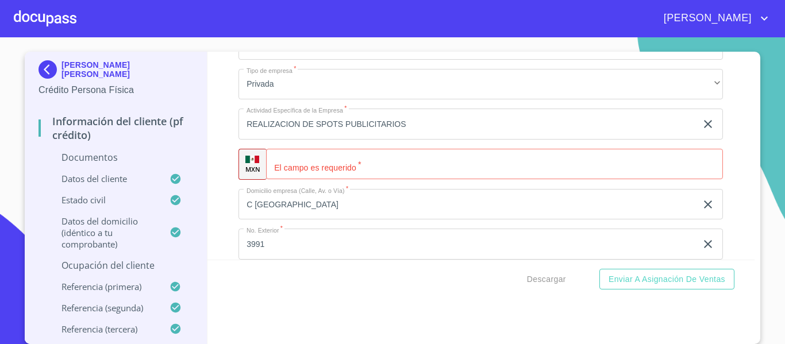
scroll to position [2870, 0]
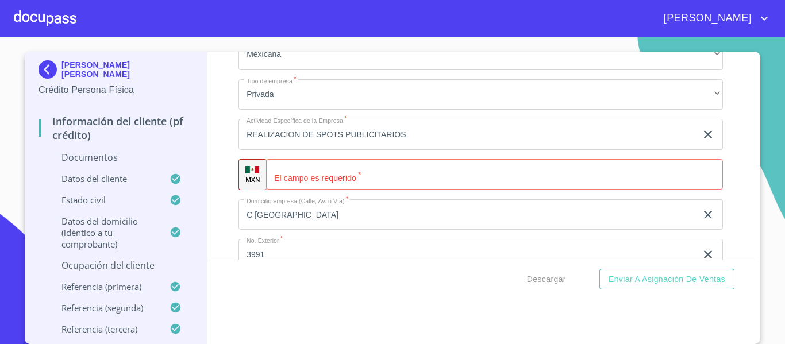
click at [372, 177] on input "Documento de identificación.   *" at bounding box center [494, 174] width 457 height 31
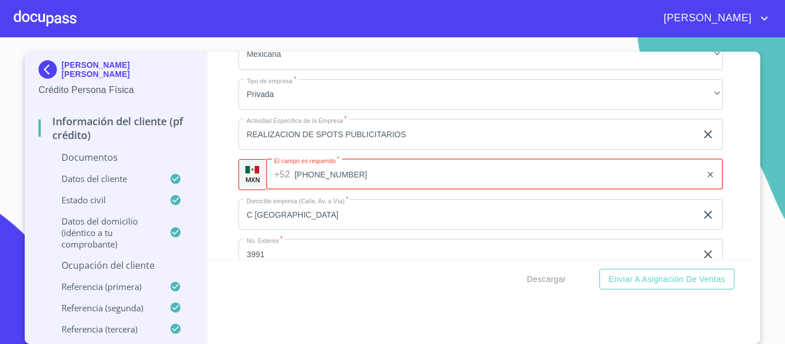
type input "[PHONE_NUMBER]"
click at [222, 154] on div "Información del cliente (PF crédito) Documentos Documento de identificación.   …" at bounding box center [481, 156] width 548 height 208
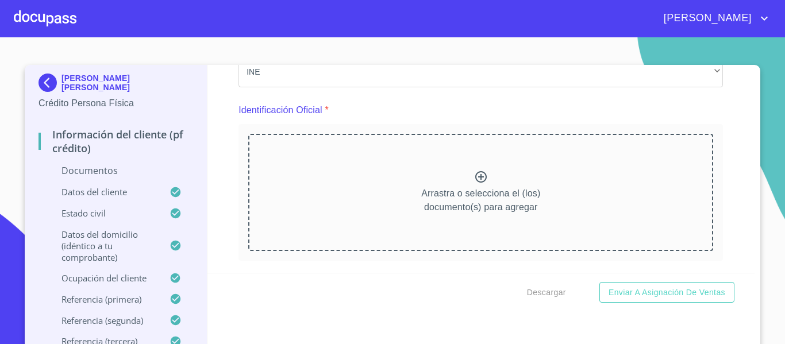
scroll to position [115, 0]
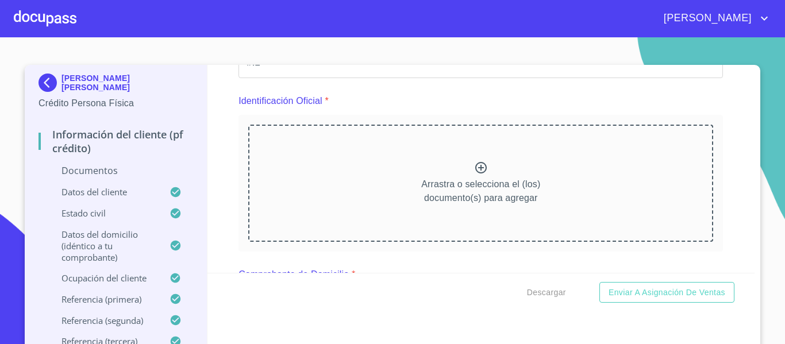
click at [474, 168] on icon at bounding box center [481, 168] width 14 height 14
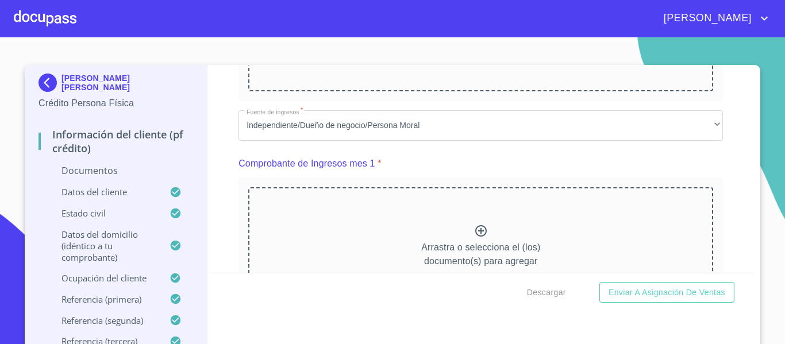
scroll to position [804, 0]
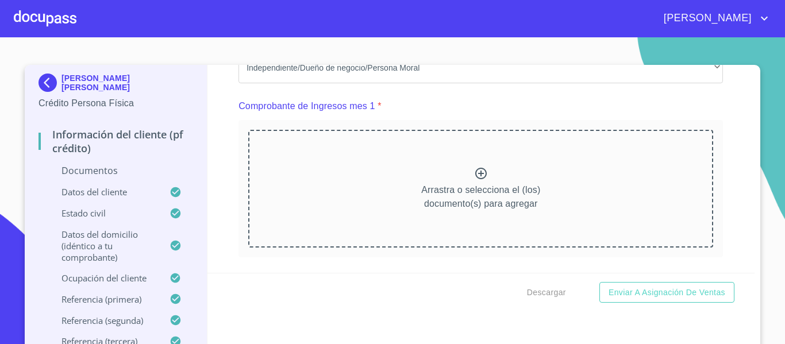
click at [476, 176] on icon at bounding box center [481, 174] width 14 height 14
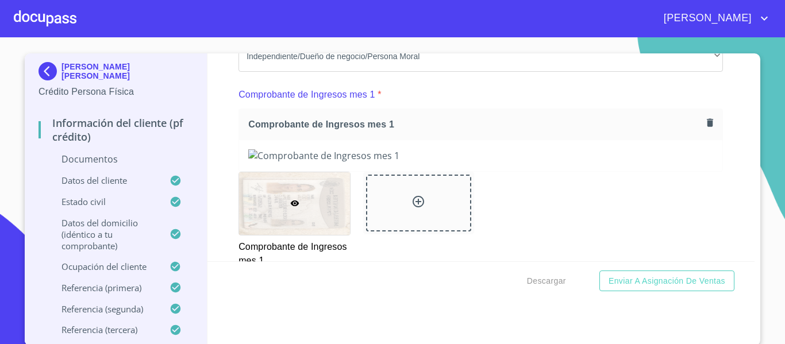
scroll to position [13, 0]
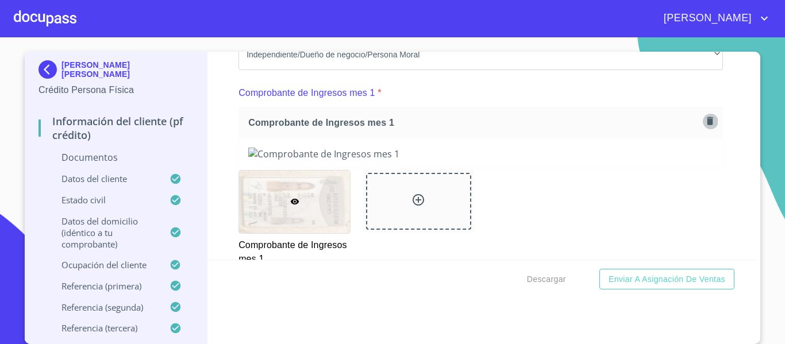
click at [705, 121] on icon "button" at bounding box center [710, 121] width 11 height 11
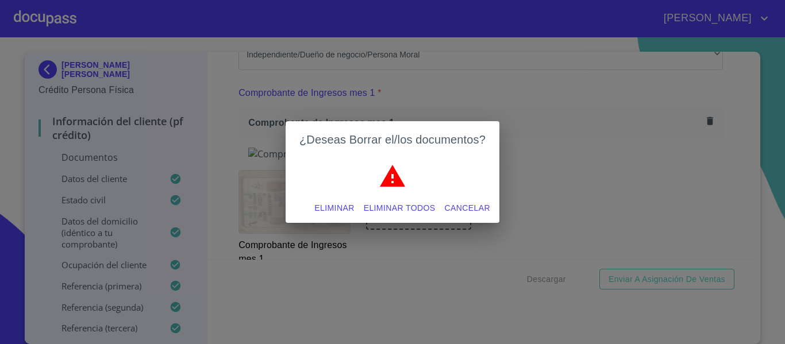
click at [319, 206] on span "Eliminar" at bounding box center [334, 208] width 40 height 14
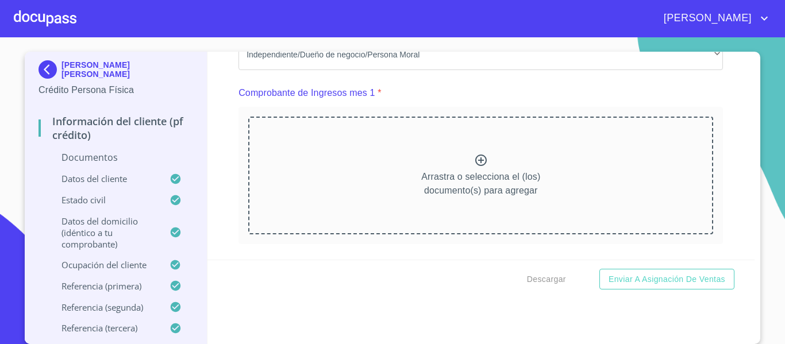
click at [474, 160] on icon at bounding box center [481, 160] width 14 height 14
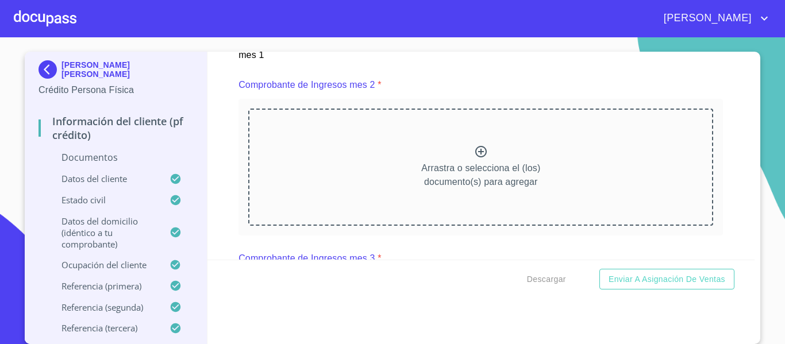
scroll to position [1322, 0]
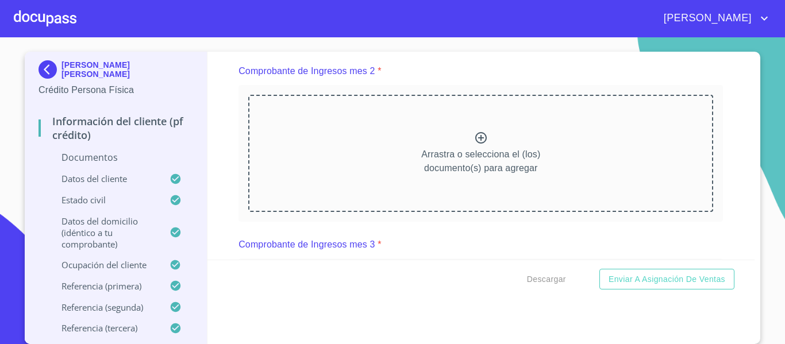
click at [474, 139] on icon at bounding box center [481, 138] width 14 height 14
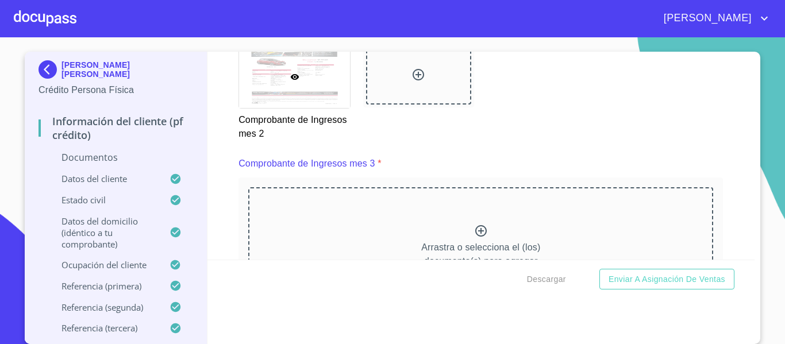
scroll to position [1781, 0]
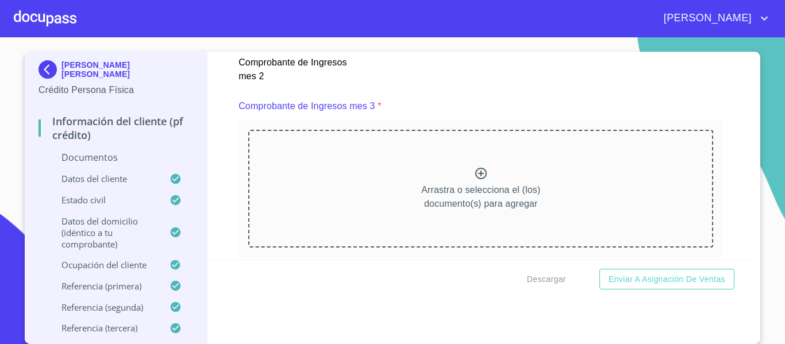
click at [474, 172] on icon at bounding box center [481, 174] width 14 height 14
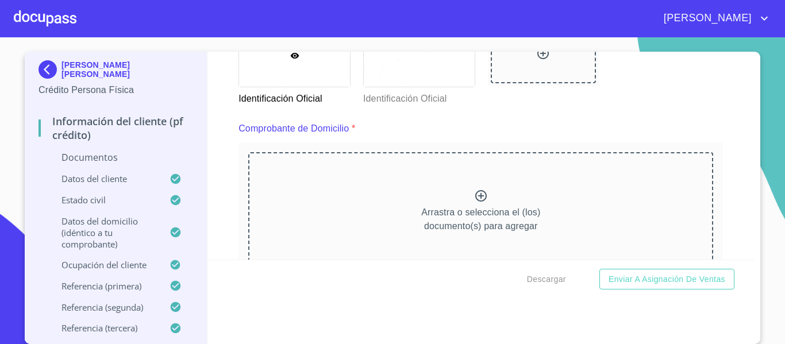
scroll to position [575, 0]
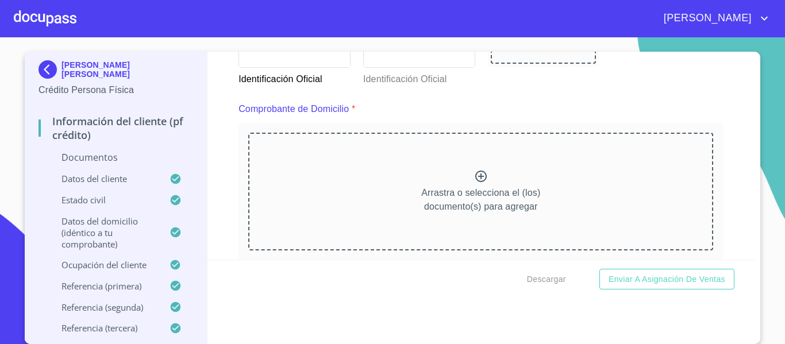
click at [474, 180] on icon at bounding box center [481, 177] width 14 height 14
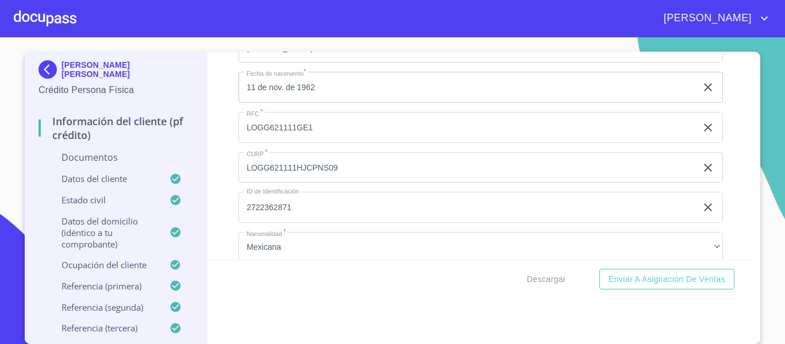
scroll to position [3161, 0]
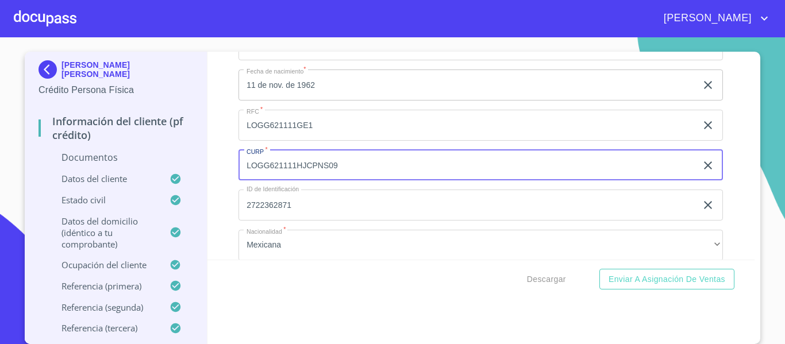
drag, startPoint x: 367, startPoint y: 180, endPoint x: 14, endPoint y: 151, distance: 354.6
click at [14, 151] on section "[PERSON_NAME] [PERSON_NAME] Crédito Persona Física Información del cliente (PF …" at bounding box center [392, 190] width 785 height 307
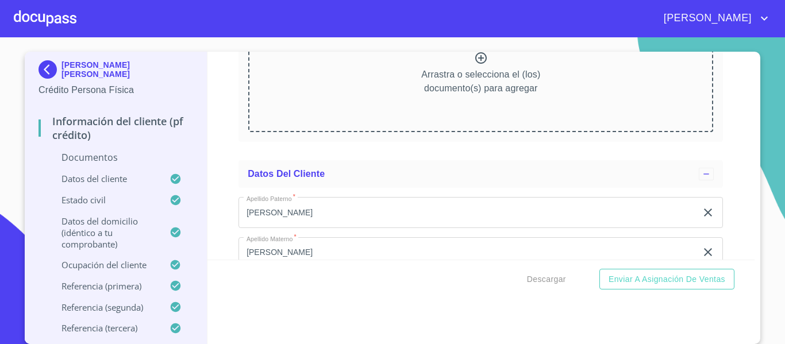
click at [734, 168] on div "Información del cliente (PF crédito) Documentos Documento de identificación.   …" at bounding box center [481, 156] width 548 height 208
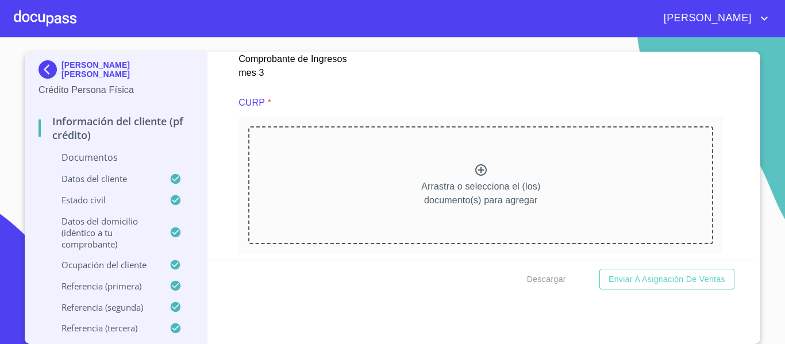
scroll to position [2643, 0]
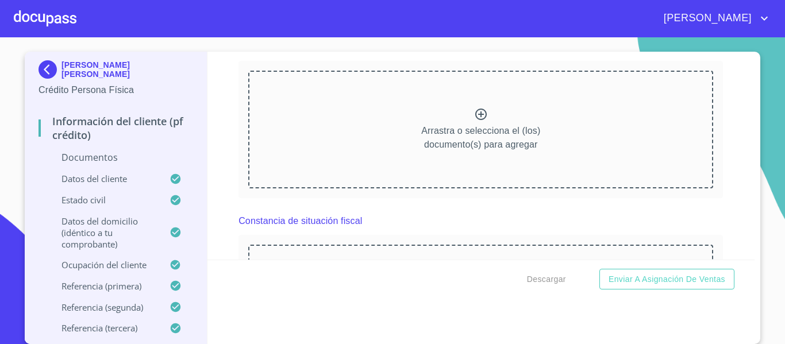
click at [474, 121] on icon at bounding box center [481, 114] width 14 height 14
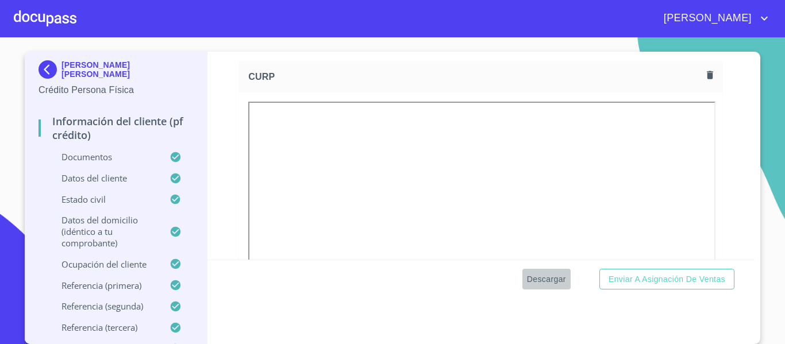
click at [543, 285] on span "Descargar" at bounding box center [546, 279] width 39 height 14
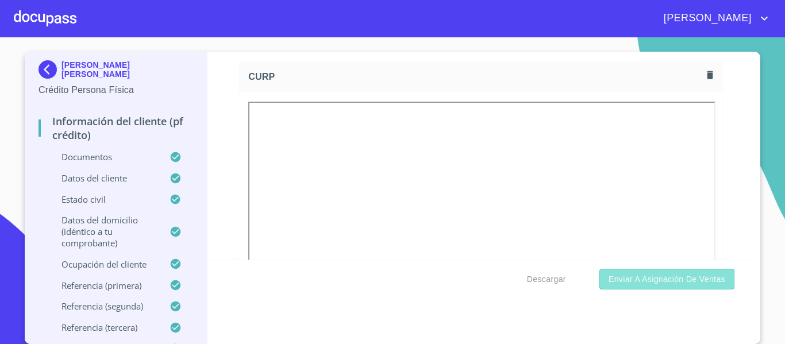
click at [683, 281] on span "Enviar a Asignación de Ventas" at bounding box center [667, 279] width 117 height 14
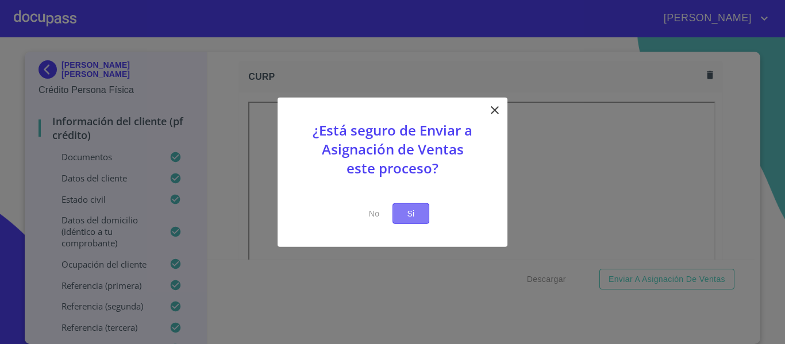
click at [405, 213] on span "Si" at bounding box center [411, 213] width 18 height 14
